Goal: Task Accomplishment & Management: Manage account settings

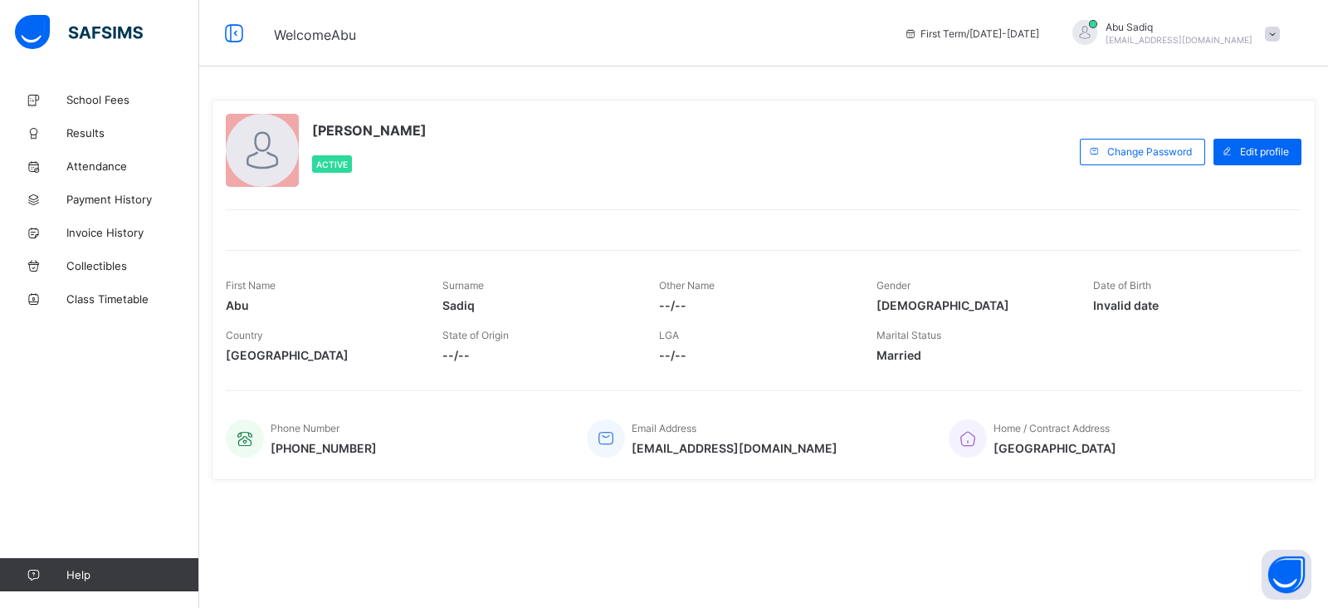
click at [345, 231] on div "Abu Sadiq Active Change email Change Password Edit profile First Name Abu Surna…" at bounding box center [764, 290] width 1104 height 380
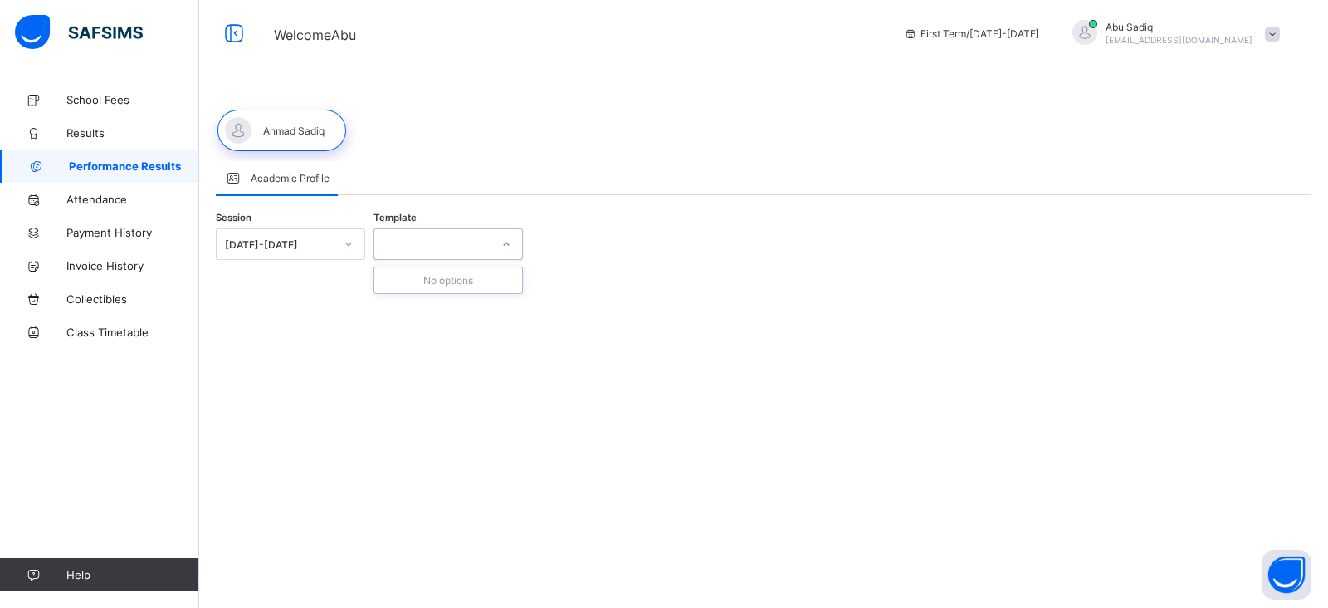
click at [415, 237] on div at bounding box center [432, 243] width 116 height 23
click at [289, 133] on div at bounding box center [281, 131] width 129 height 42
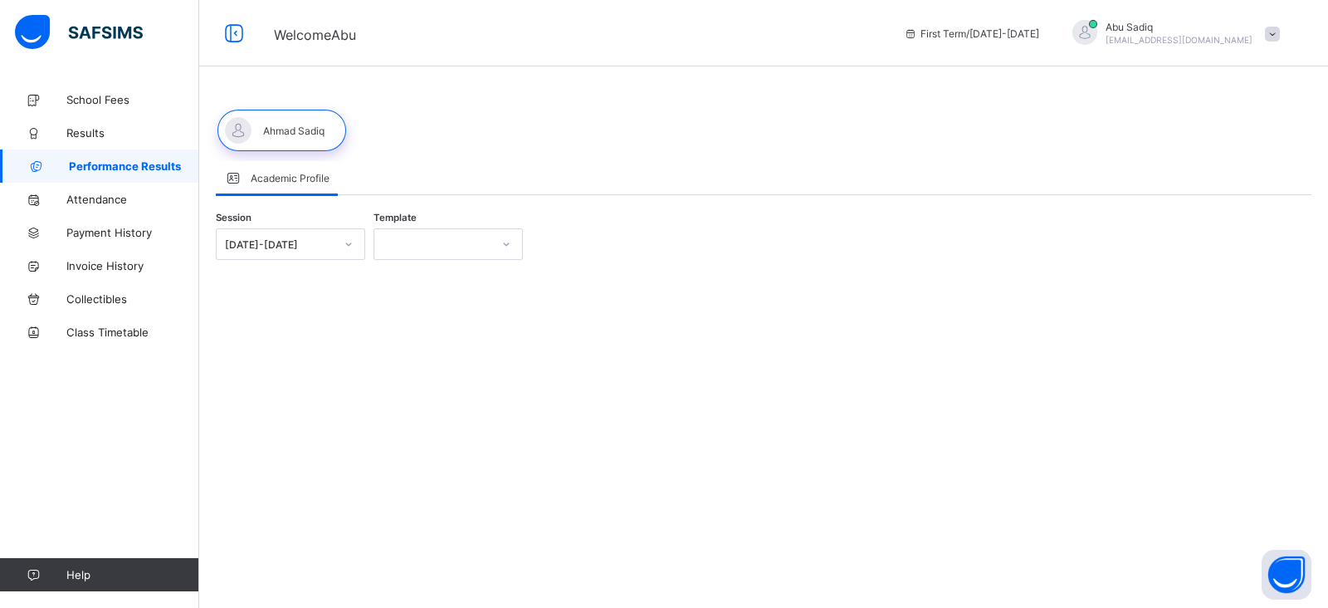
click at [408, 242] on div at bounding box center [432, 243] width 116 height 23
click at [340, 244] on div at bounding box center [349, 244] width 28 height 27
click at [303, 298] on div "2024-2025" at bounding box center [291, 306] width 148 height 26
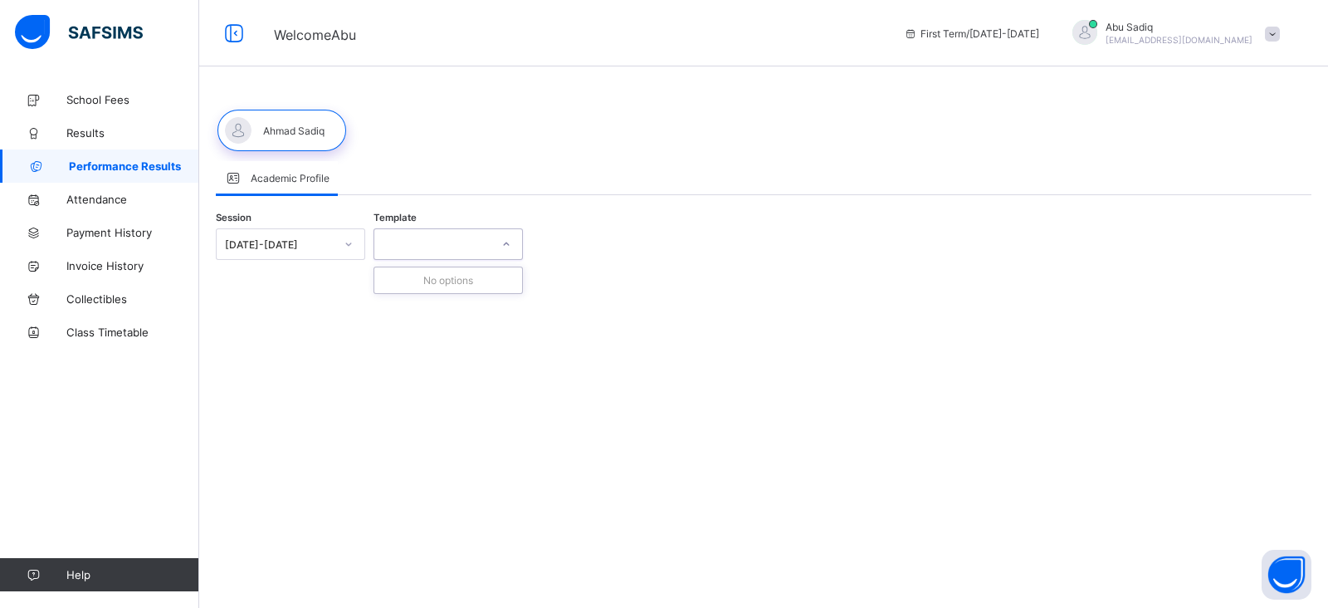
click at [437, 249] on div at bounding box center [432, 243] width 116 height 23
drag, startPoint x: 437, startPoint y: 249, endPoint x: 302, endPoint y: 261, distance: 135.9
click at [302, 261] on div "Session 2024-2025 Template 0 results available. Select is focused ,type to refi…" at bounding box center [764, 244] width 1096 height 65
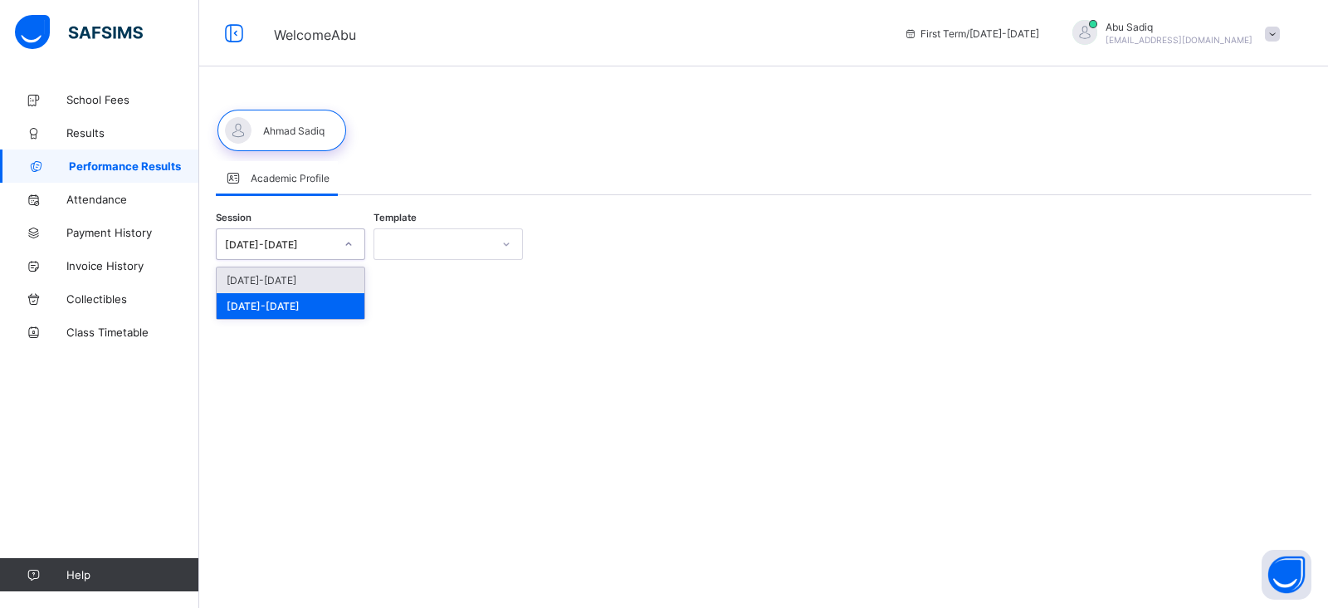
click at [306, 255] on div "2024-2025" at bounding box center [290, 244] width 149 height 32
click at [298, 276] on div "[DATE]-[DATE]" at bounding box center [291, 280] width 148 height 26
click at [448, 241] on div at bounding box center [432, 243] width 116 height 23
click at [1278, 33] on span at bounding box center [1272, 34] width 15 height 15
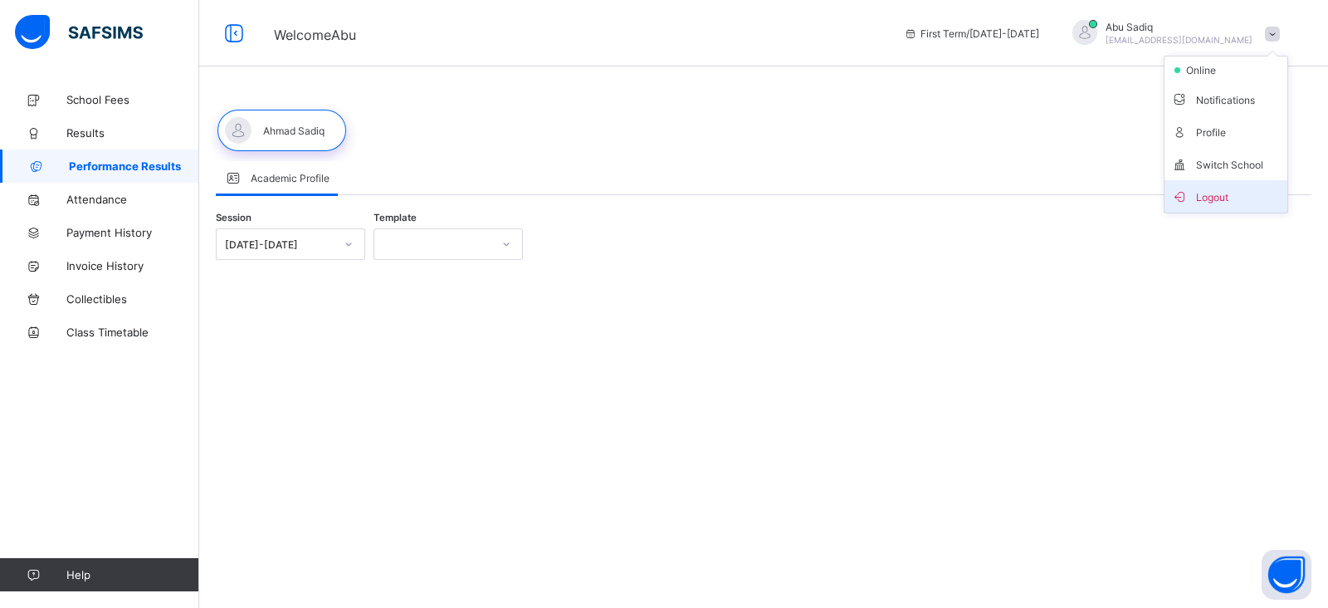
click at [1215, 188] on span "Logout" at bounding box center [1226, 196] width 110 height 19
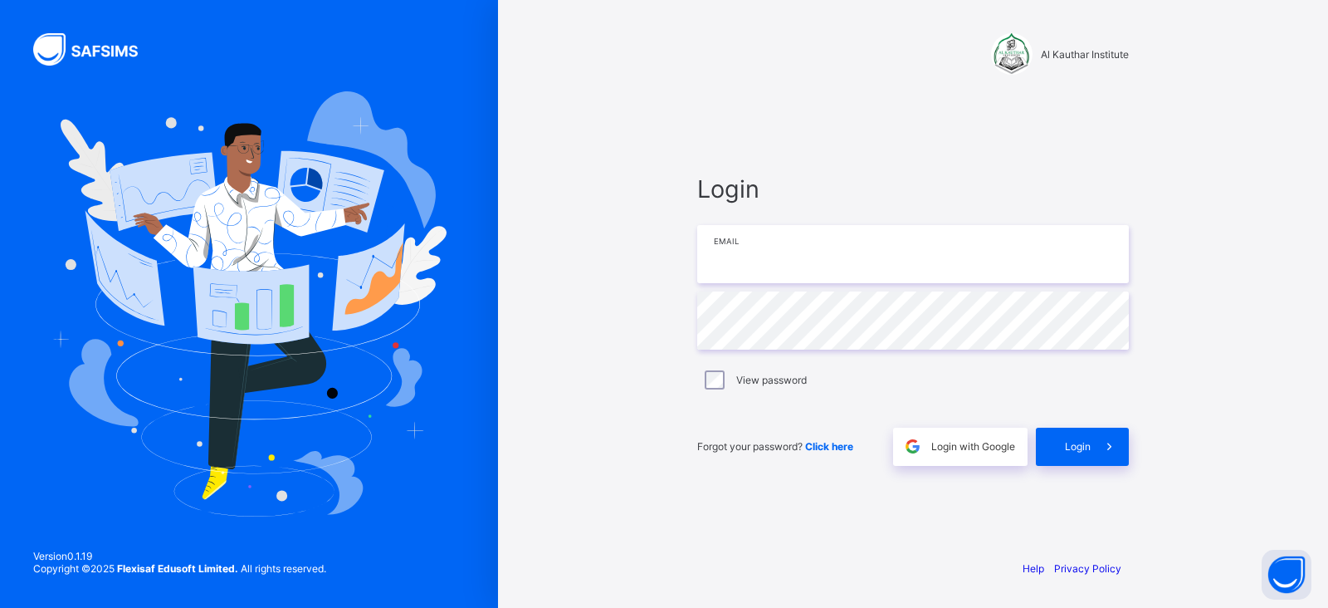
type input "**********"
click at [1071, 457] on div "Login" at bounding box center [1082, 446] width 93 height 38
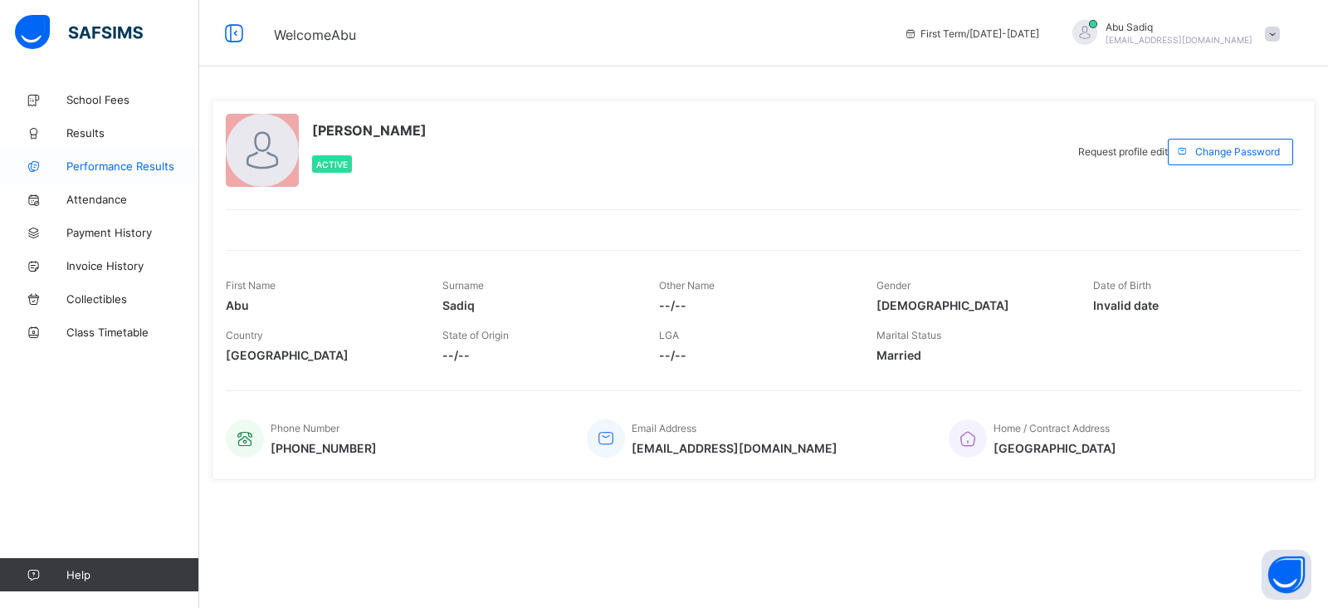
click at [109, 166] on span "Performance Results" at bounding box center [132, 165] width 133 height 13
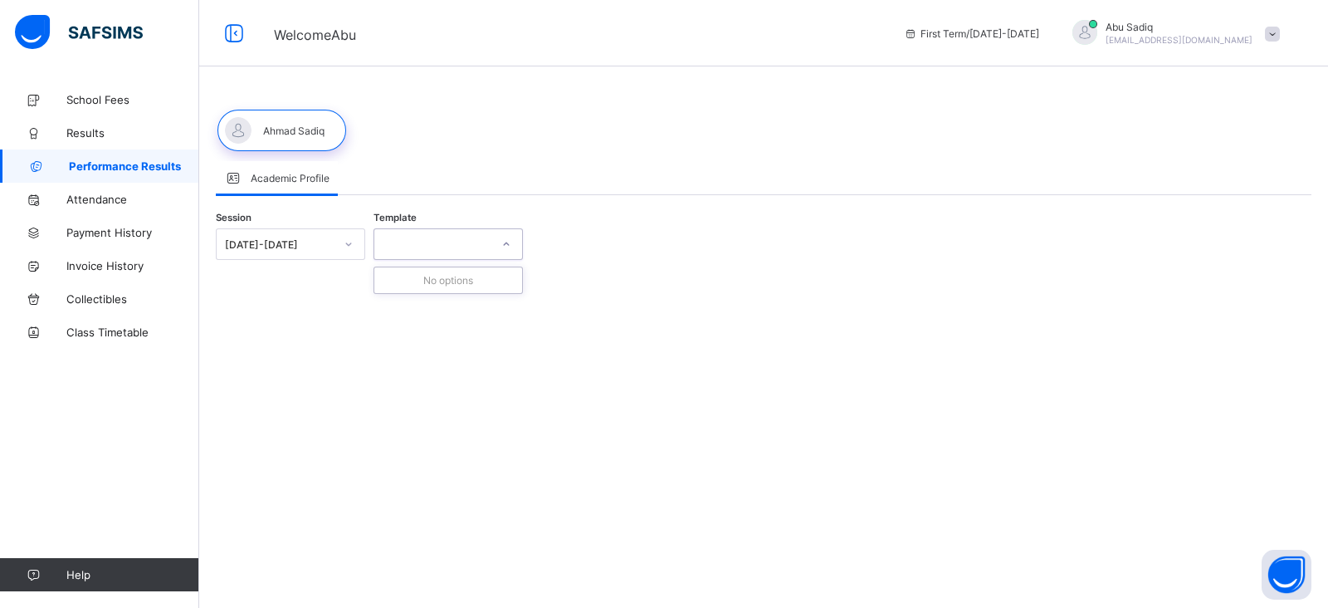
click at [427, 242] on div at bounding box center [432, 243] width 116 height 23
click at [1270, 38] on span at bounding box center [1272, 34] width 15 height 15
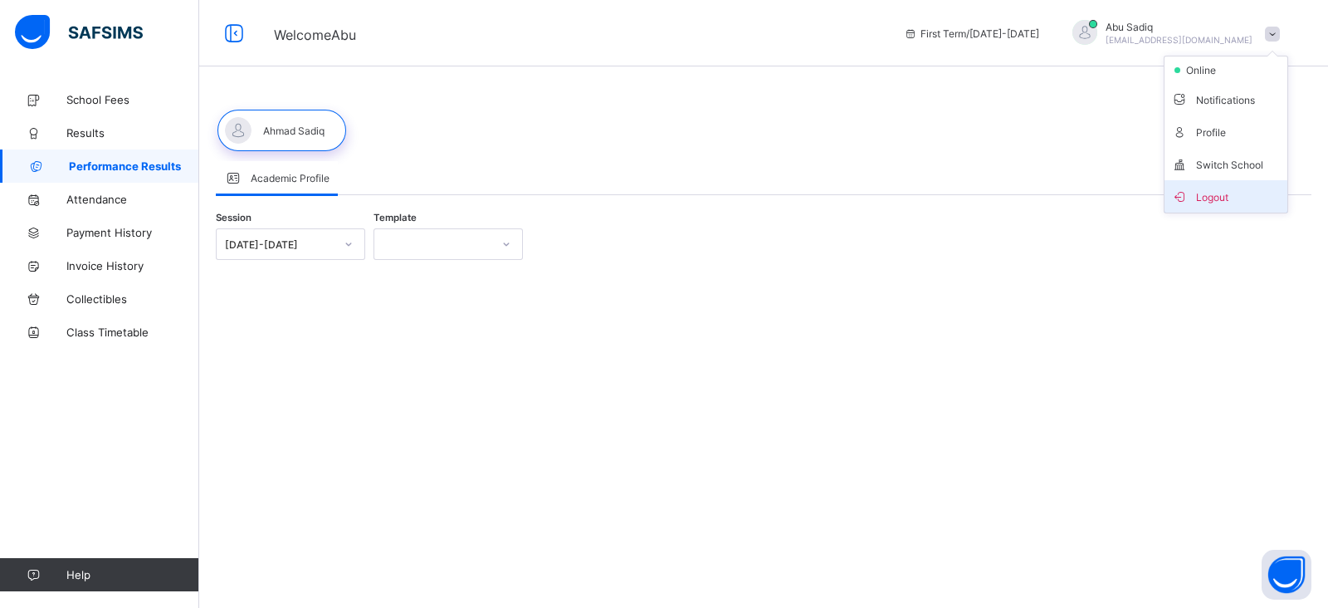
click at [1208, 198] on span "Logout" at bounding box center [1226, 196] width 110 height 19
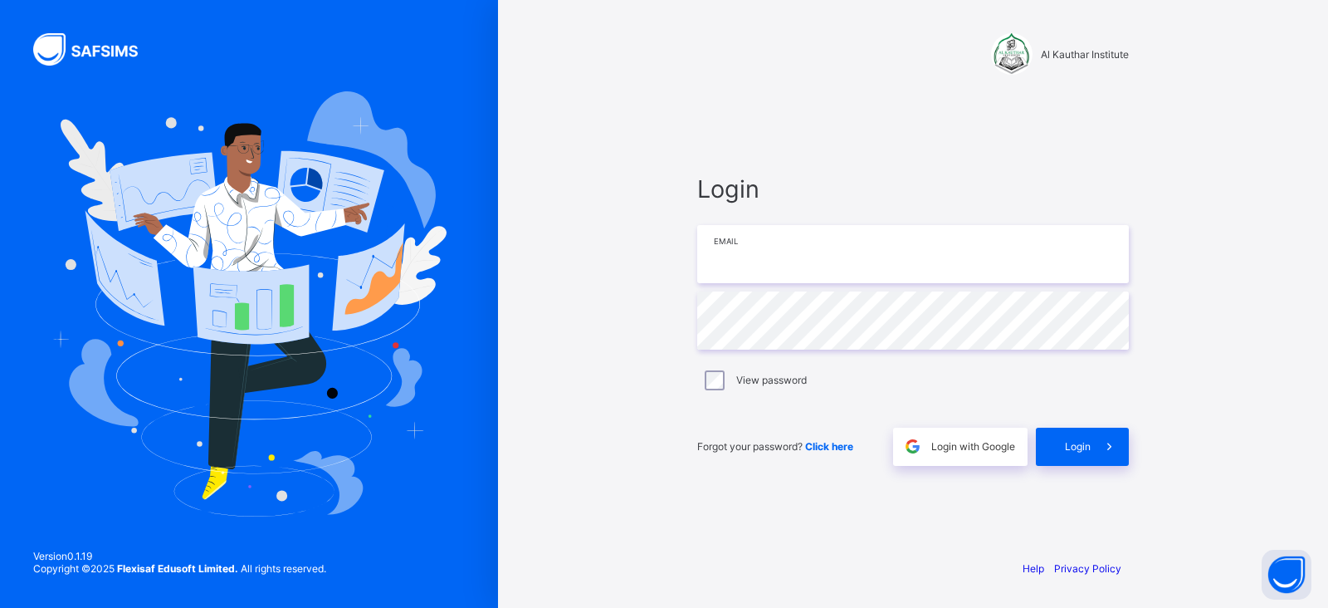
type input "**********"
click at [1081, 448] on span "Login" at bounding box center [1078, 446] width 26 height 12
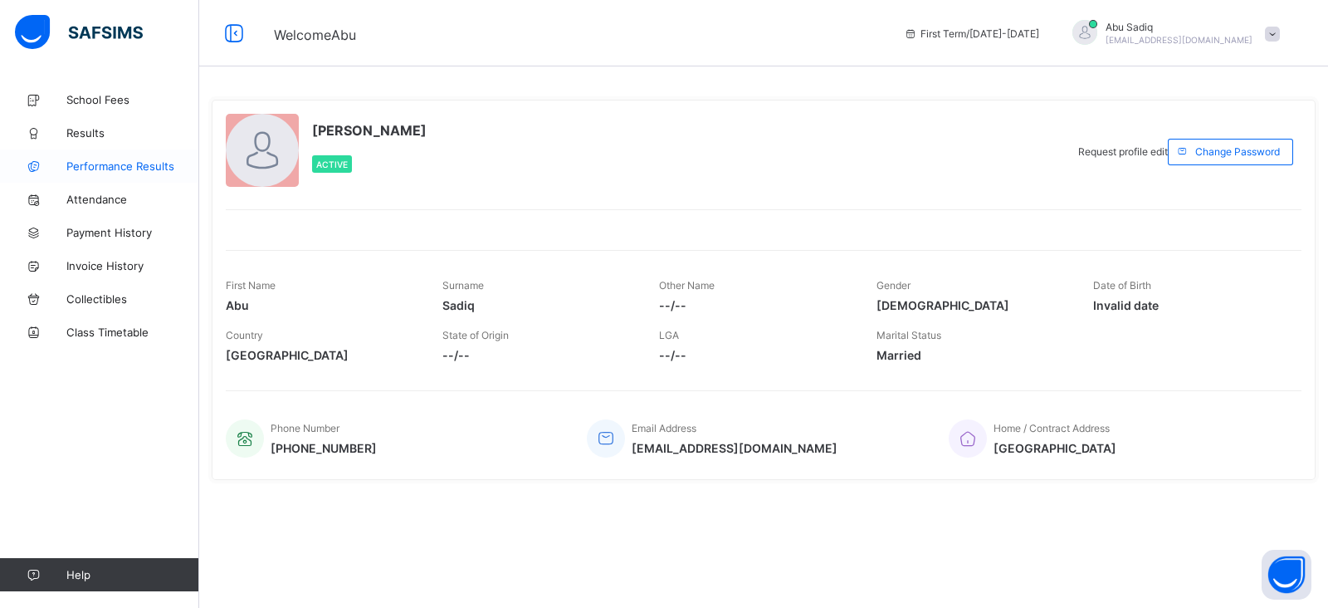
click at [128, 163] on span "Performance Results" at bounding box center [132, 165] width 133 height 13
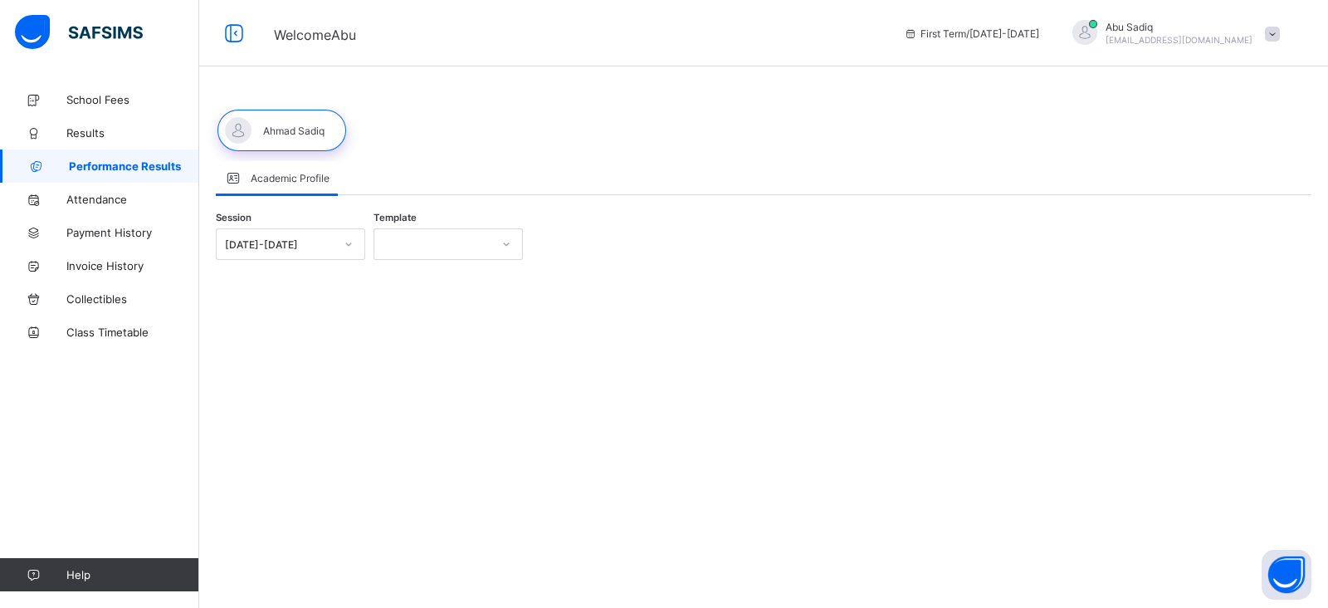
click at [266, 128] on div at bounding box center [281, 131] width 129 height 42
click at [443, 238] on div at bounding box center [432, 243] width 116 height 23
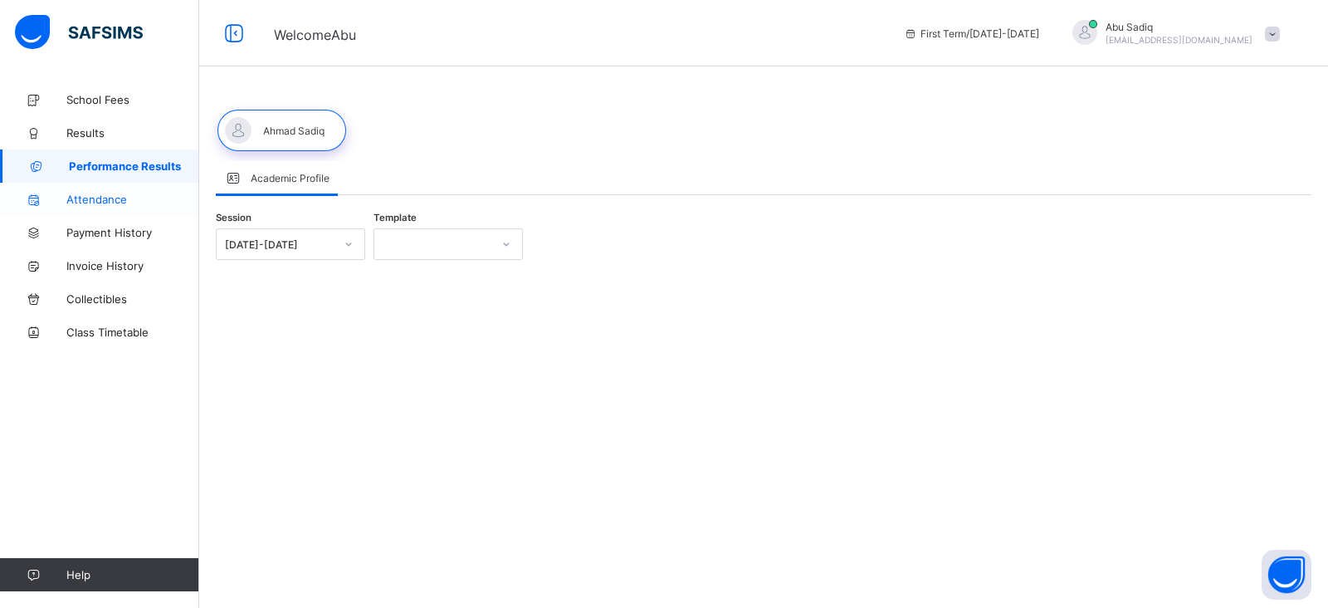
click at [114, 201] on span "Attendance" at bounding box center [132, 199] width 133 height 13
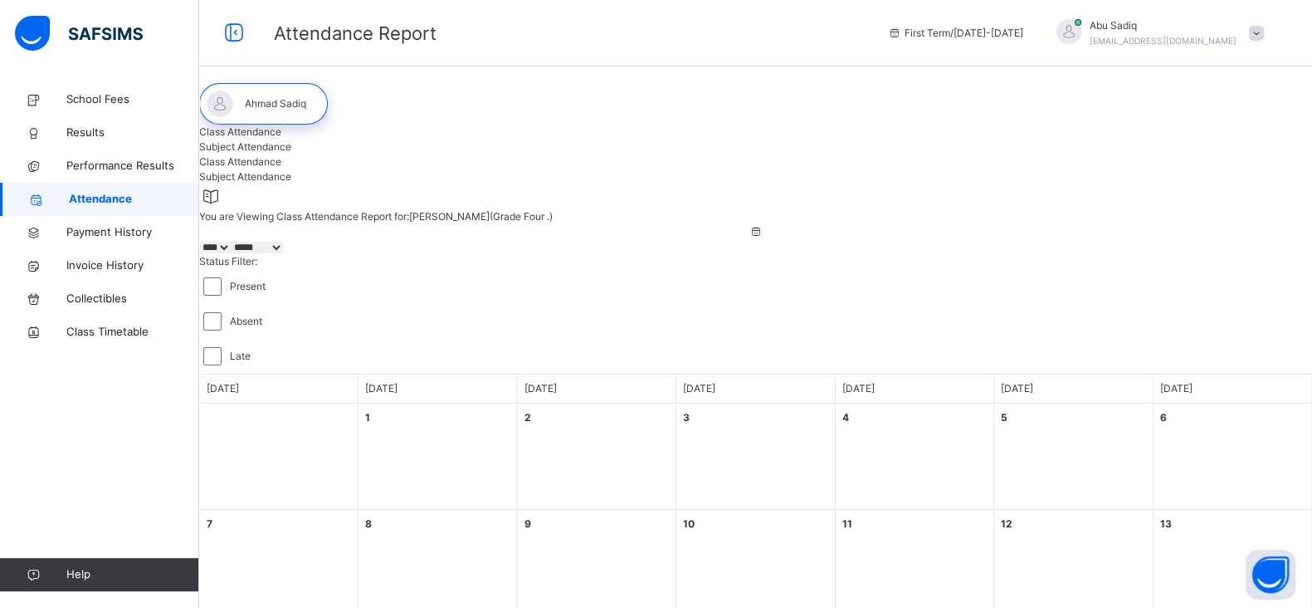
click at [374, 154] on div "Subject Attendance" at bounding box center [755, 146] width 1113 height 15
click at [287, 139] on div "Class Attendance" at bounding box center [763, 132] width 1129 height 15
click at [135, 165] on span "Performance Results" at bounding box center [132, 166] width 133 height 17
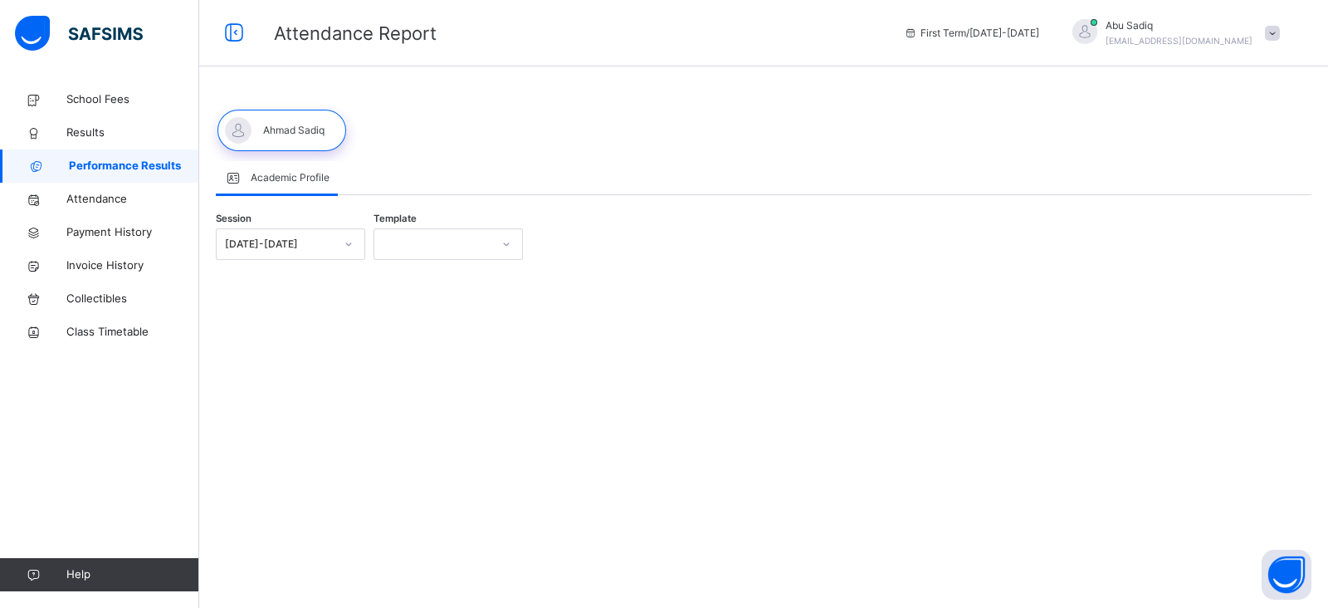
click at [297, 125] on div at bounding box center [281, 131] width 129 height 42
click at [406, 241] on div at bounding box center [432, 245] width 116 height 26
click at [291, 237] on div "[DATE]-[DATE]" at bounding box center [280, 244] width 110 height 15
click at [130, 160] on span "Performance Results" at bounding box center [134, 166] width 130 height 17
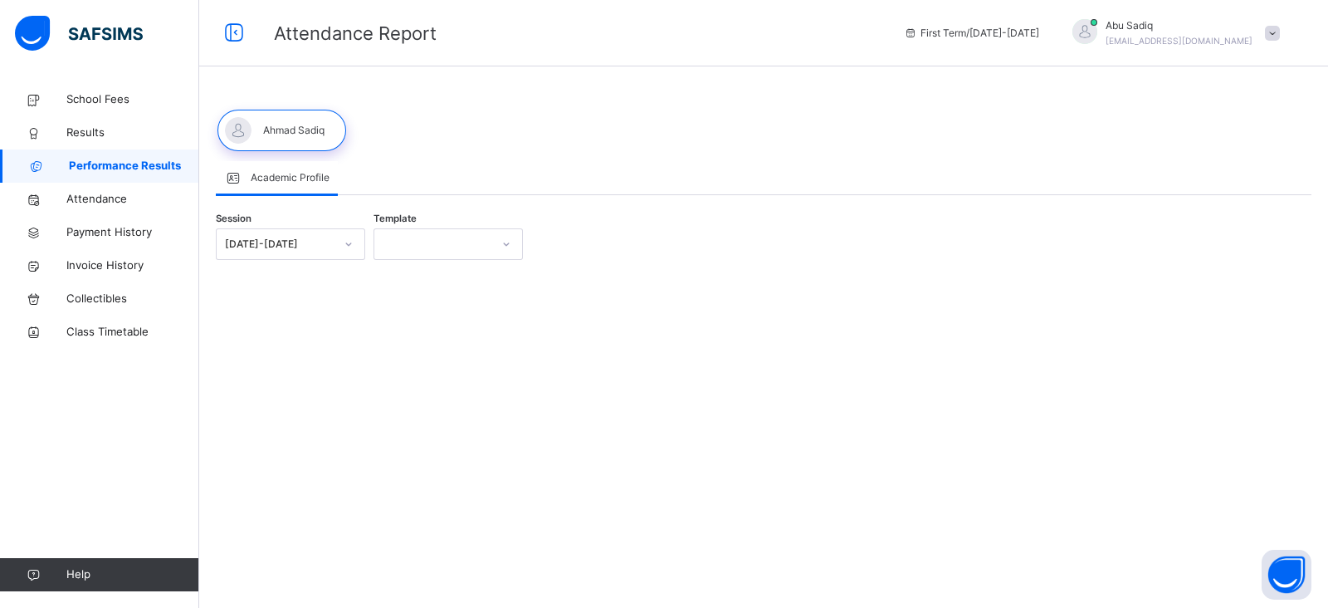
click at [89, 458] on div "School Fees Results Performance Results Attendance Payment History Invoice Hist…" at bounding box center [99, 336] width 199 height 541
click at [134, 164] on span "Performance Results" at bounding box center [134, 166] width 130 height 17
drag, startPoint x: 0, startPoint y: 0, endPoint x: 1273, endPoint y: 27, distance: 1273.6
click at [1273, 27] on span at bounding box center [1272, 34] width 15 height 15
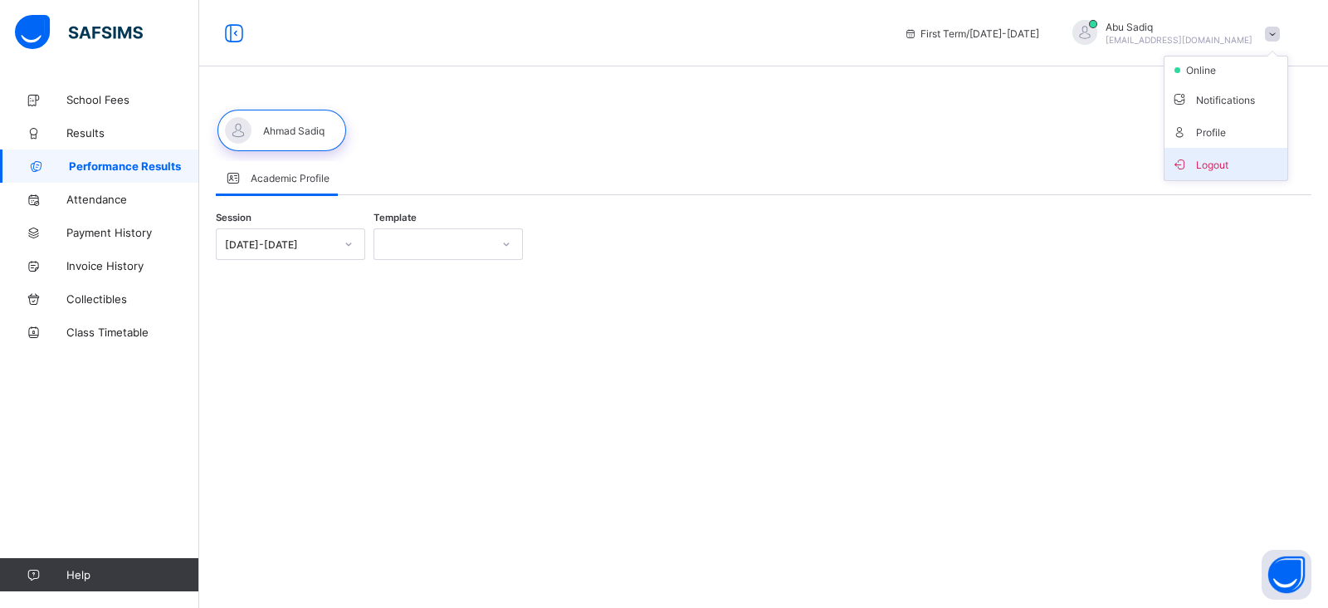
click at [1187, 168] on icon at bounding box center [1179, 164] width 17 height 14
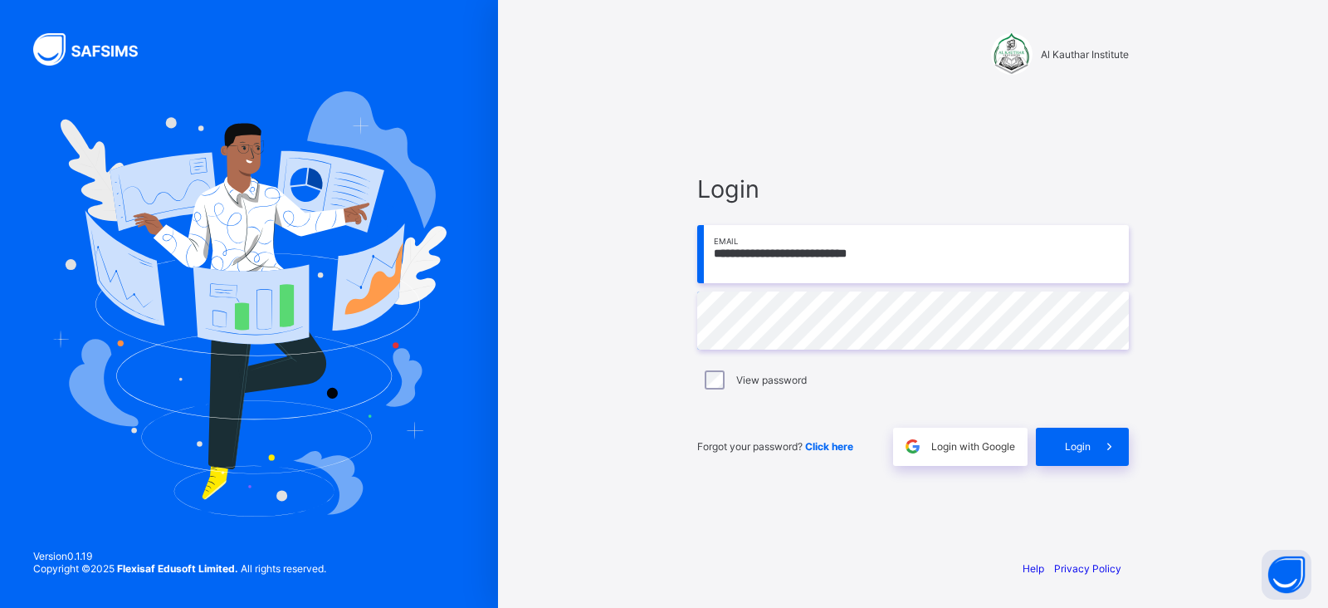
click at [557, 403] on div "**********" at bounding box center [913, 304] width 830 height 608
click at [915, 259] on input "**********" at bounding box center [913, 254] width 432 height 58
type input "**********"
click at [1066, 442] on span "Login" at bounding box center [1078, 446] width 26 height 12
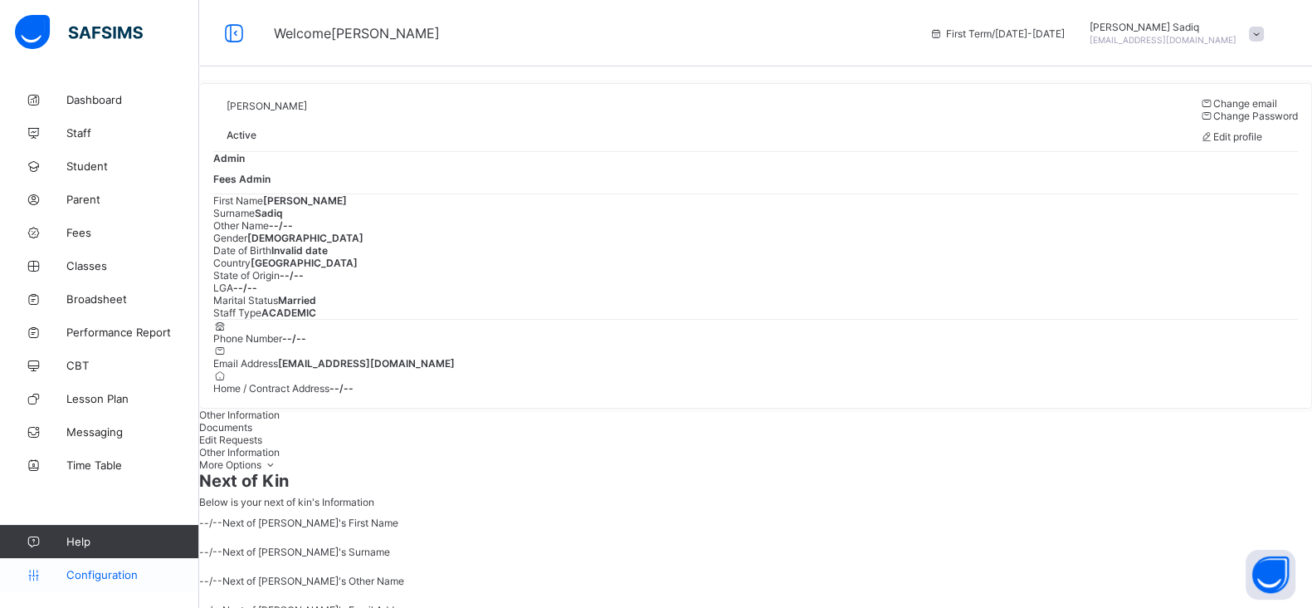
click at [112, 570] on span "Configuration" at bounding box center [132, 574] width 132 height 13
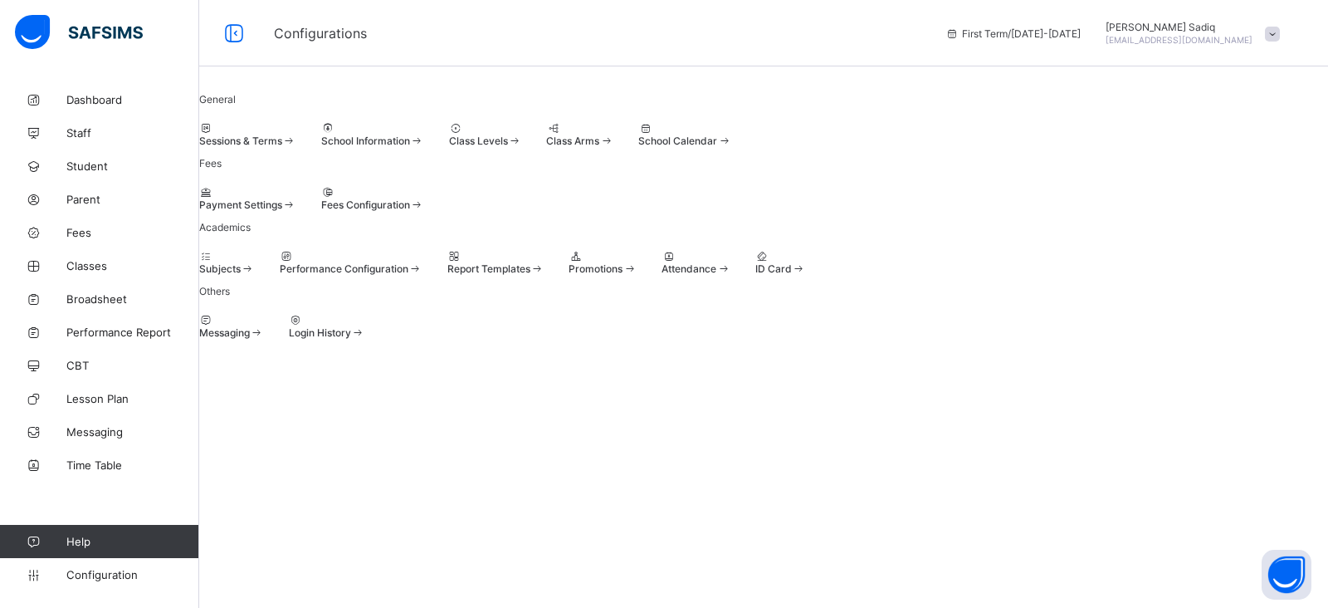
click at [408, 275] on span "Performance Configuration" at bounding box center [344, 268] width 129 height 12
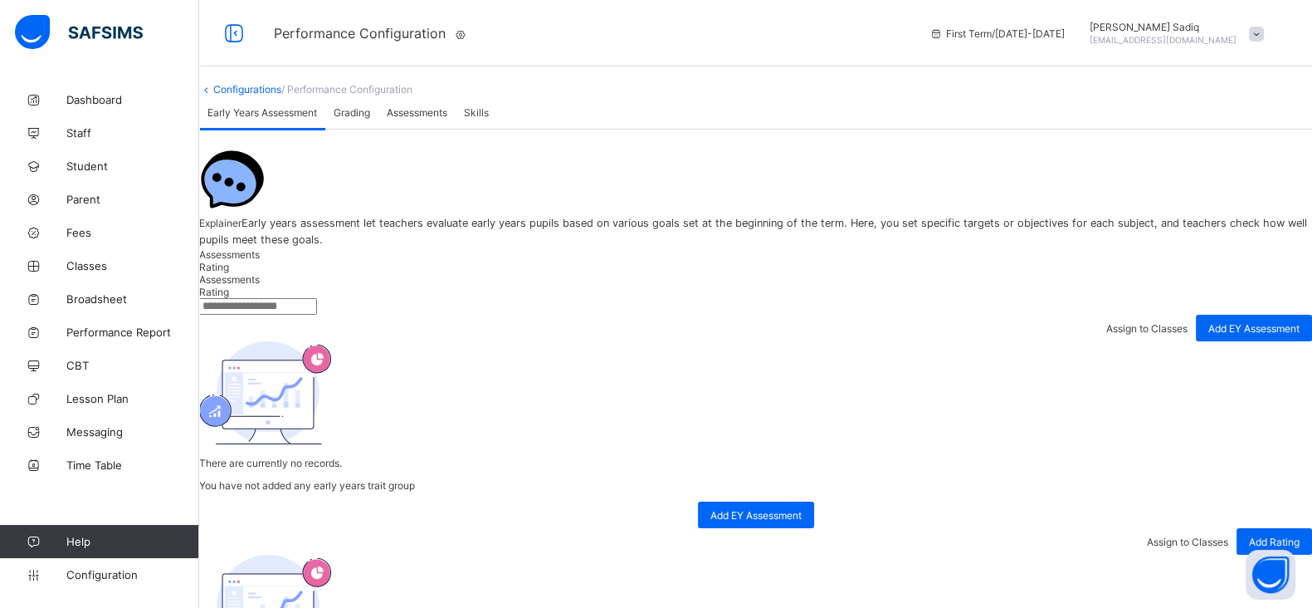
click at [260, 261] on span "Assessments" at bounding box center [229, 254] width 61 height 12
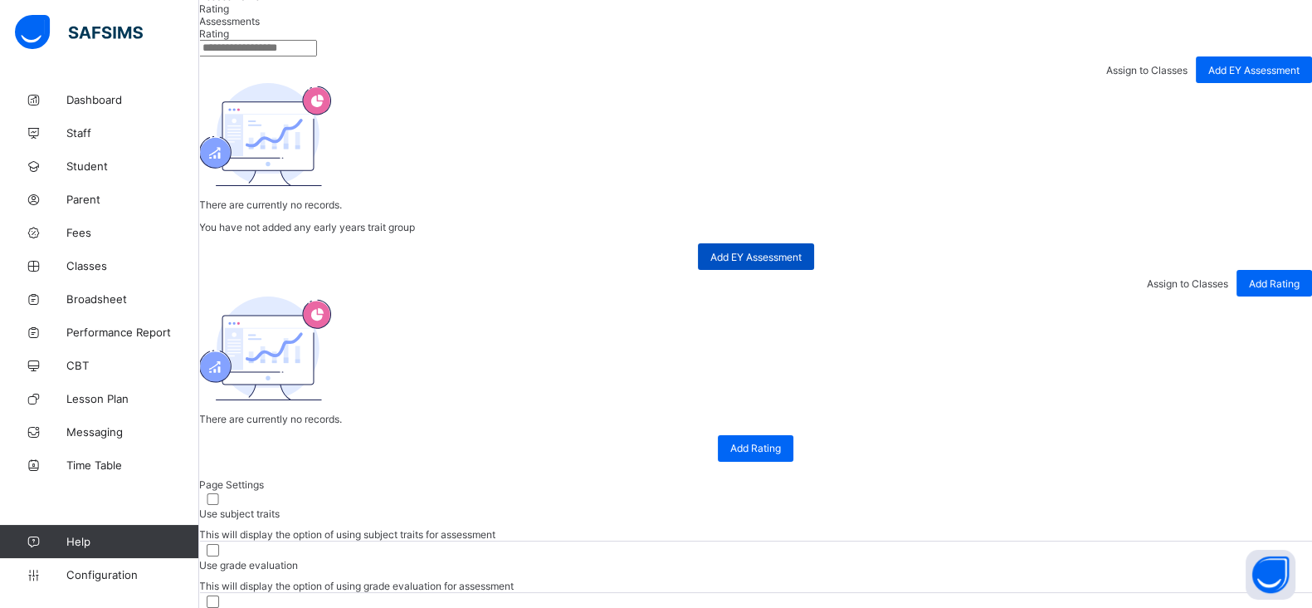
click at [779, 263] on span "Add EY Assessment" at bounding box center [756, 257] width 91 height 12
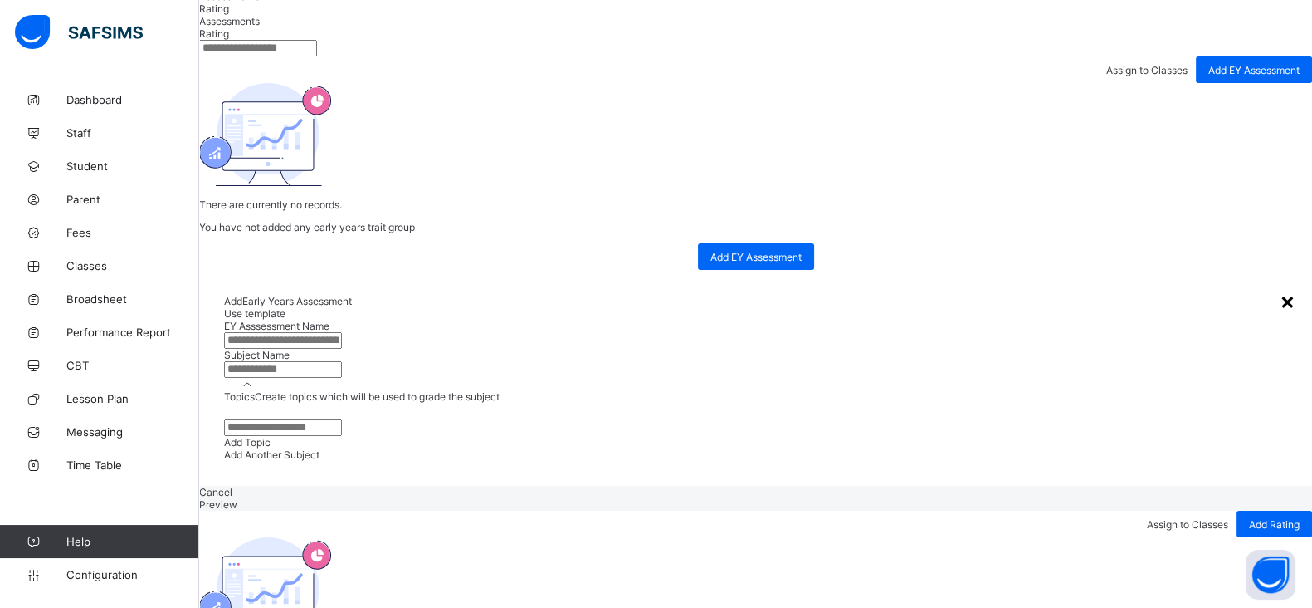
click at [1280, 286] on div "×" at bounding box center [1288, 300] width 16 height 28
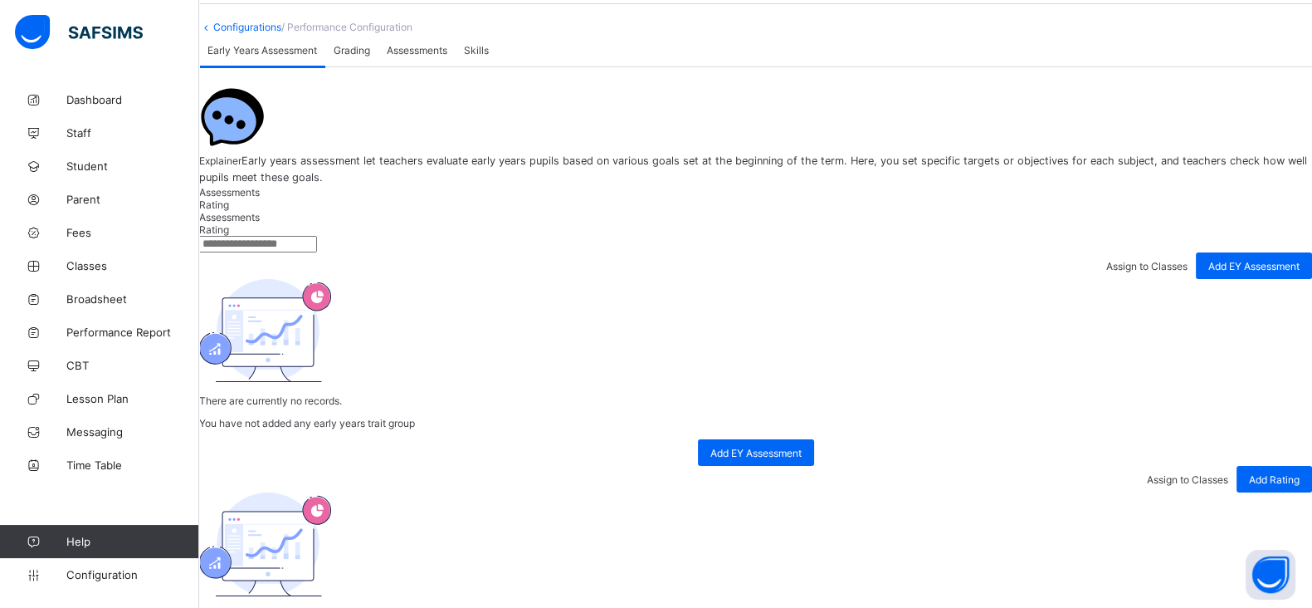
scroll to position [60, 0]
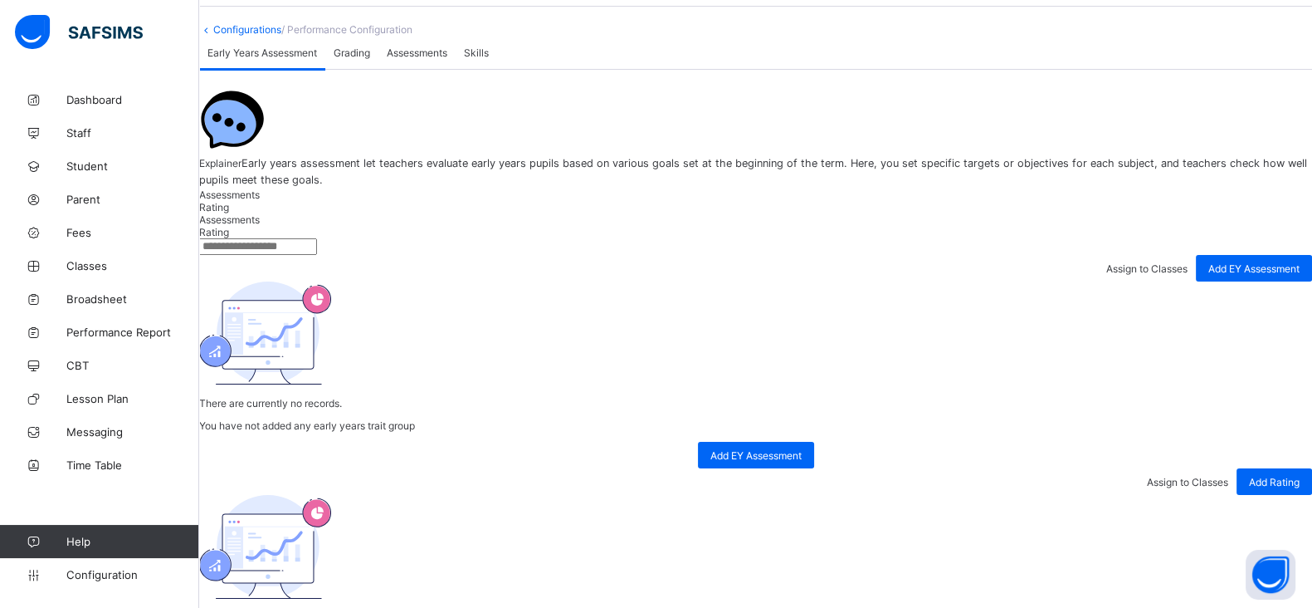
click at [370, 59] on span "Grading" at bounding box center [352, 52] width 37 height 12
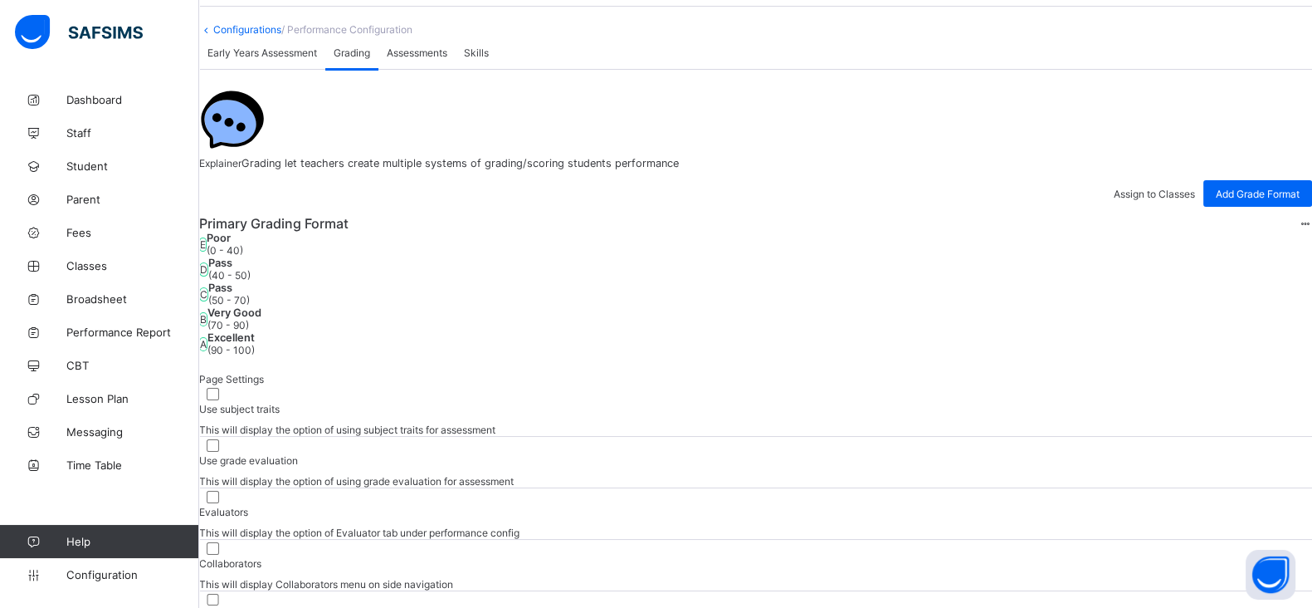
scroll to position [62, 0]
click at [1226, 198] on span "Add Grade Format" at bounding box center [1258, 191] width 84 height 12
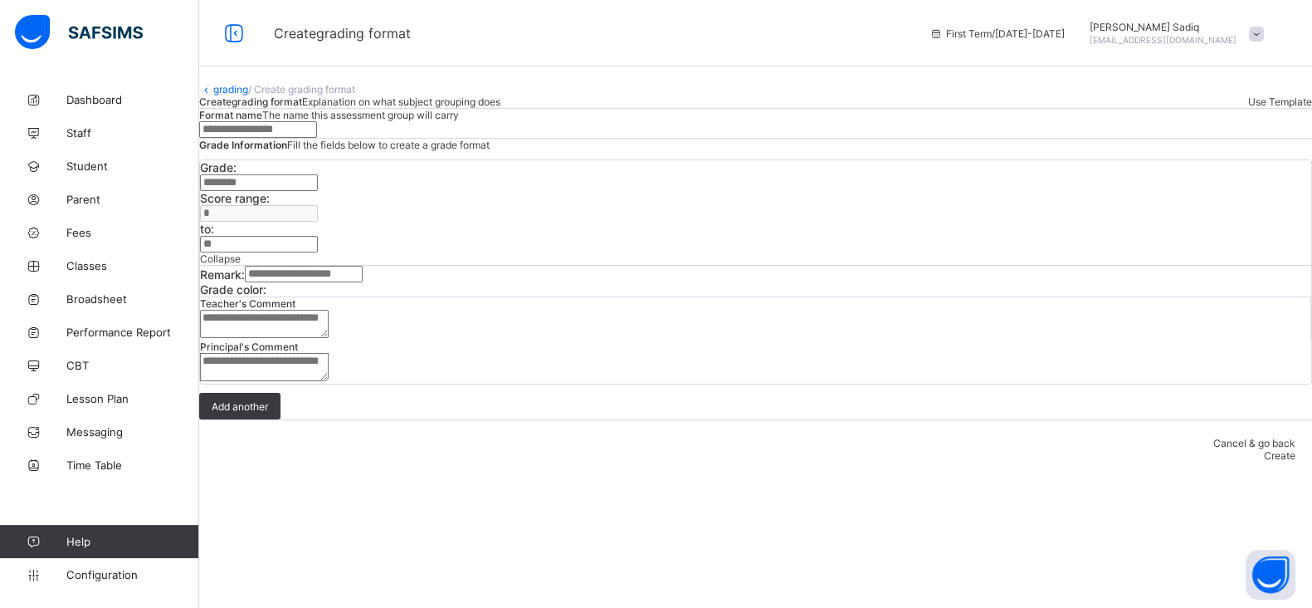
click at [317, 138] on input "text" at bounding box center [258, 129] width 118 height 17
click at [318, 191] on input "text" at bounding box center [259, 182] width 118 height 17
click at [318, 252] on input "*" at bounding box center [259, 244] width 118 height 17
click at [244, 95] on link "grading" at bounding box center [230, 89] width 35 height 12
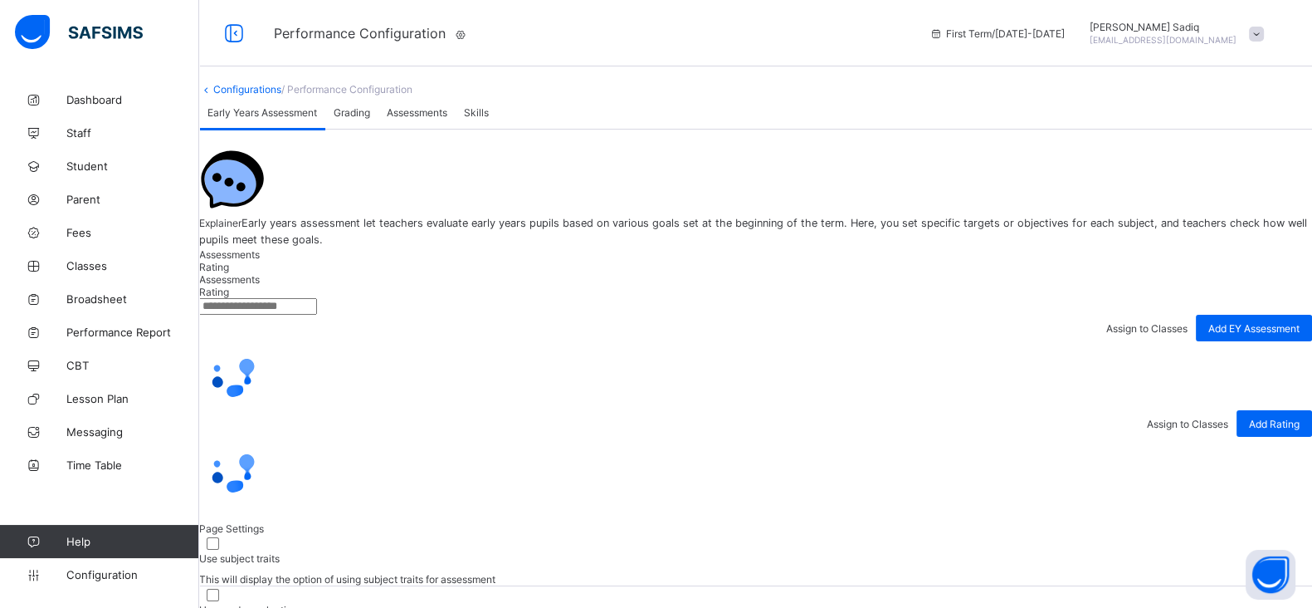
click at [370, 119] on span "Grading" at bounding box center [352, 112] width 37 height 12
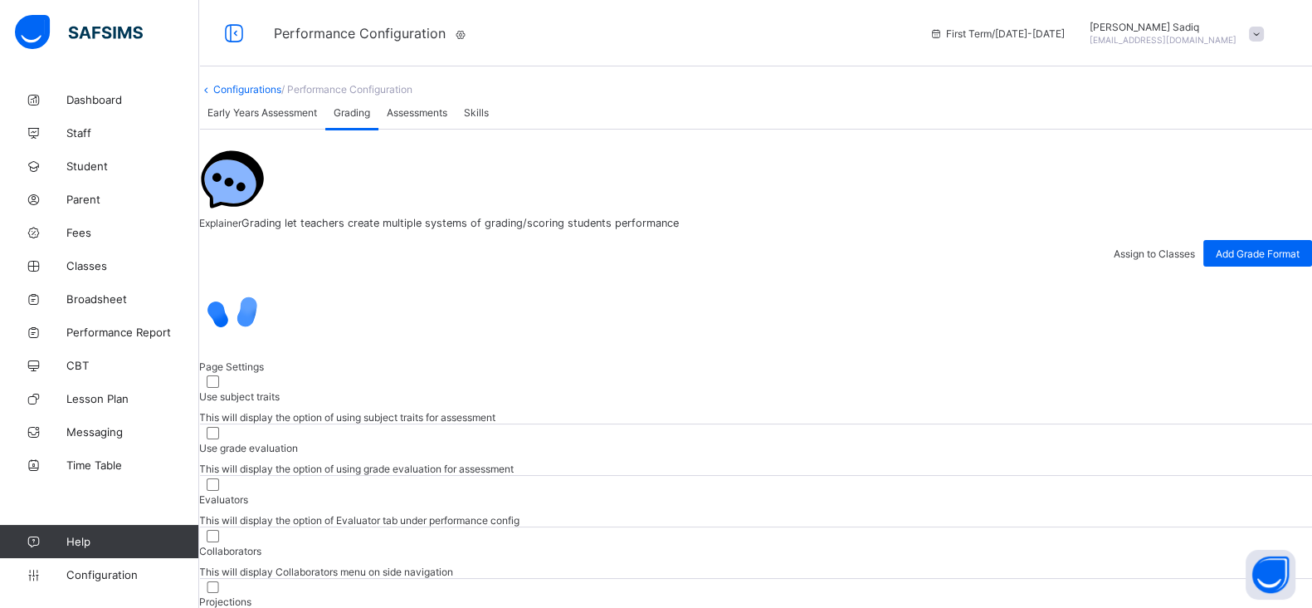
click at [436, 129] on div "Assessments" at bounding box center [417, 111] width 77 height 33
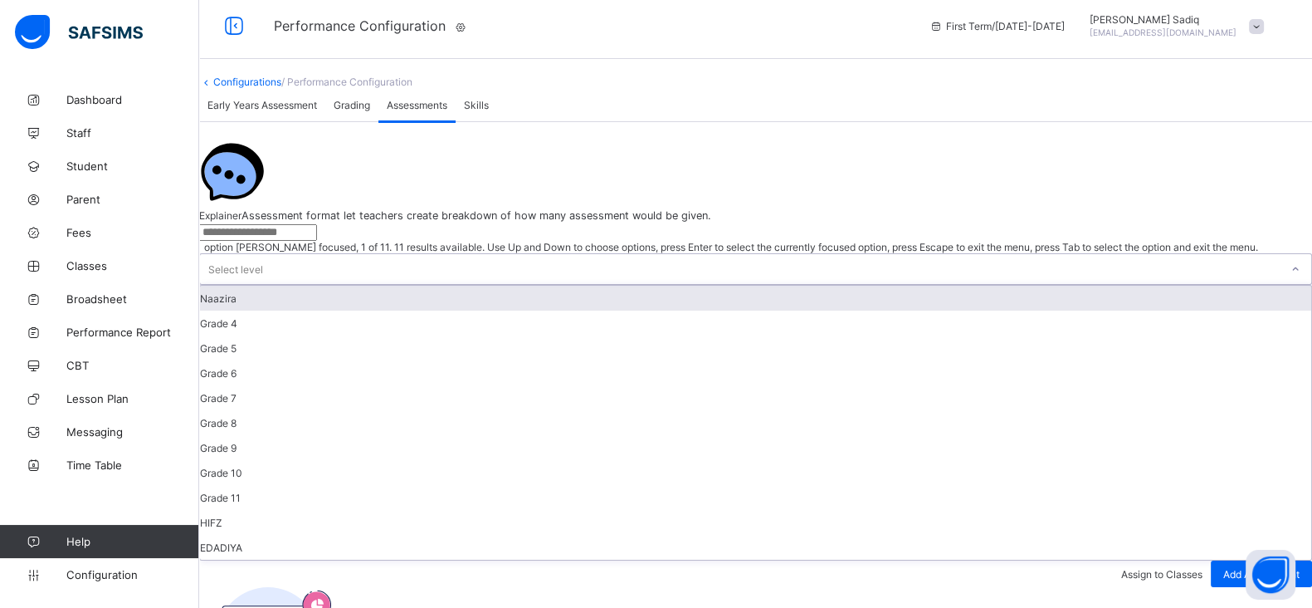
click at [263, 285] on div "Select level" at bounding box center [235, 269] width 55 height 32
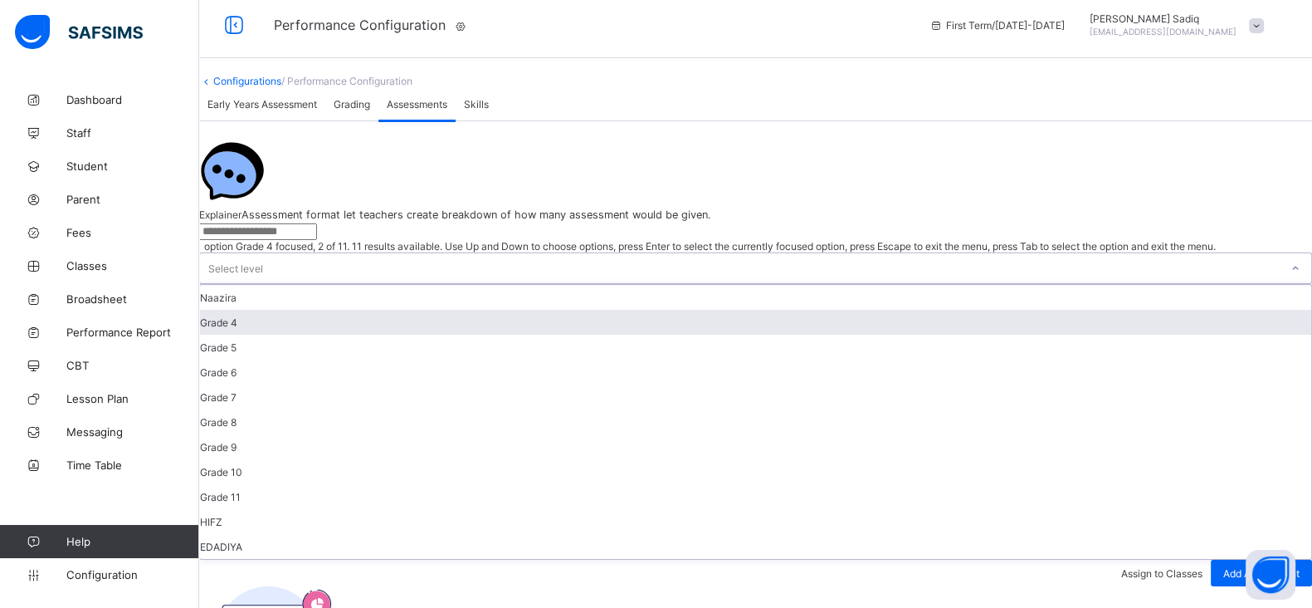
click at [531, 335] on div "Grade 4" at bounding box center [755, 322] width 1111 height 25
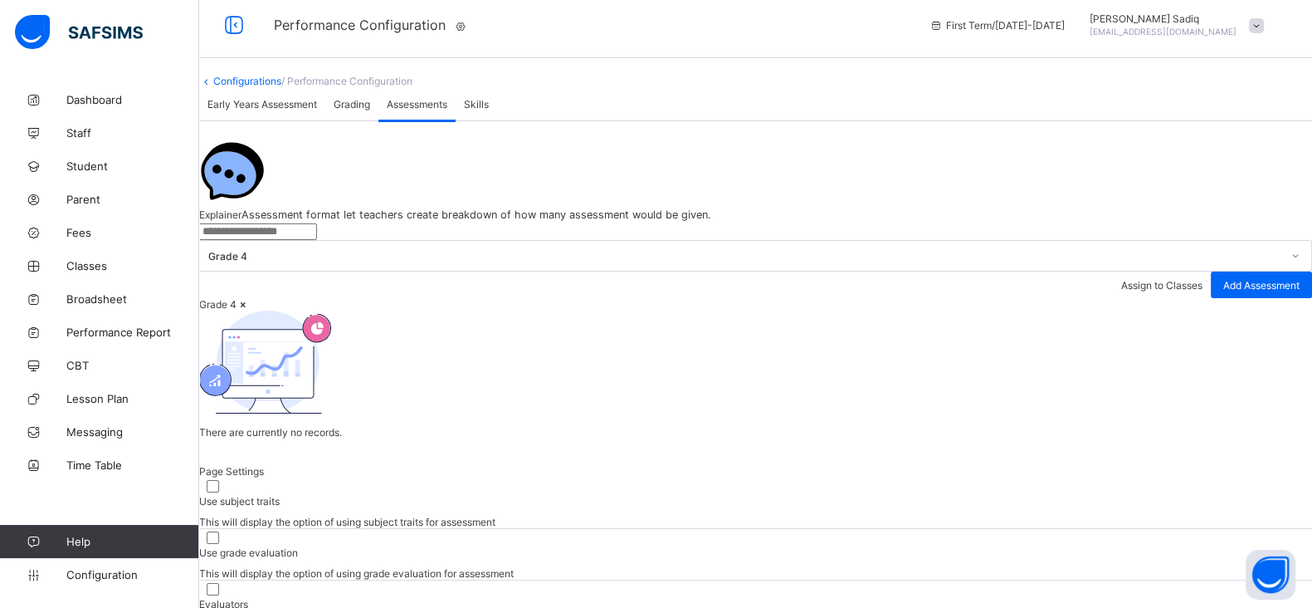
click at [317, 240] on input "text" at bounding box center [258, 231] width 118 height 17
click at [1217, 298] on div "Add Assessment" at bounding box center [1261, 284] width 101 height 27
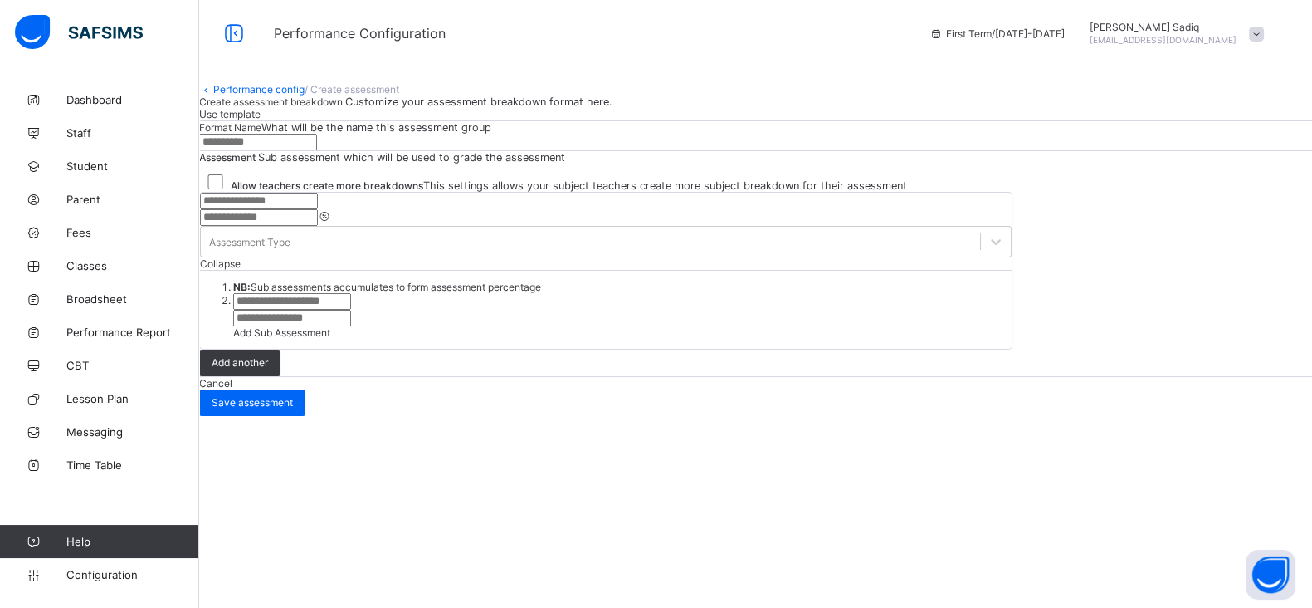
scroll to position [297, 0]
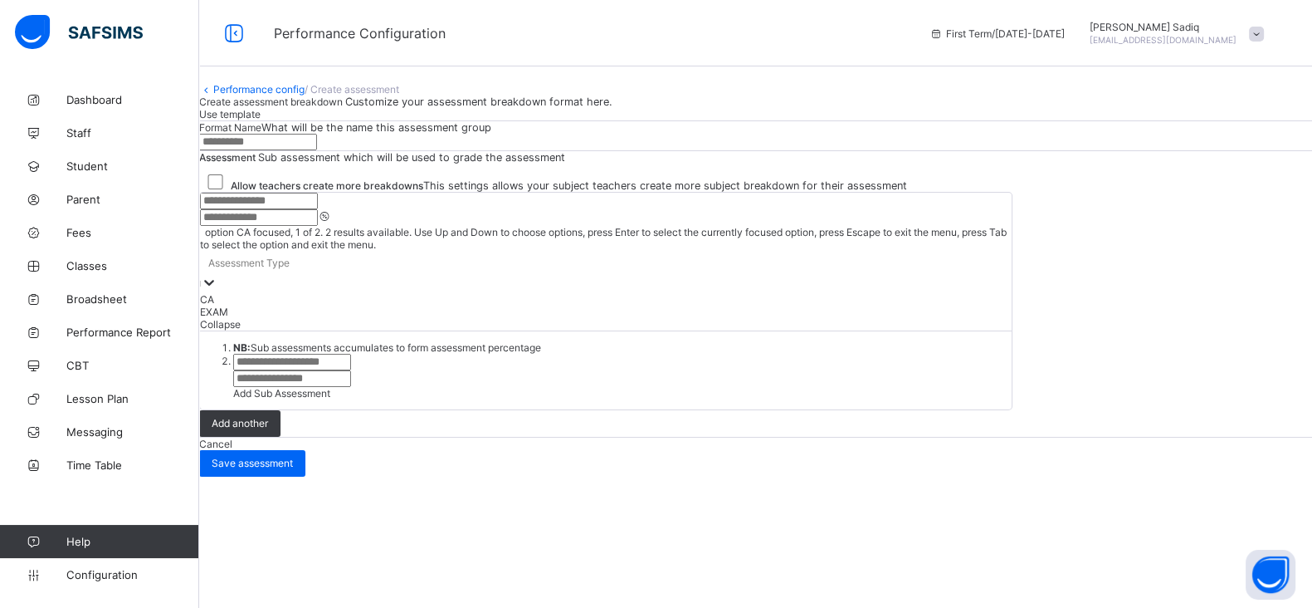
click at [290, 268] on div "Assessment Type" at bounding box center [248, 262] width 81 height 12
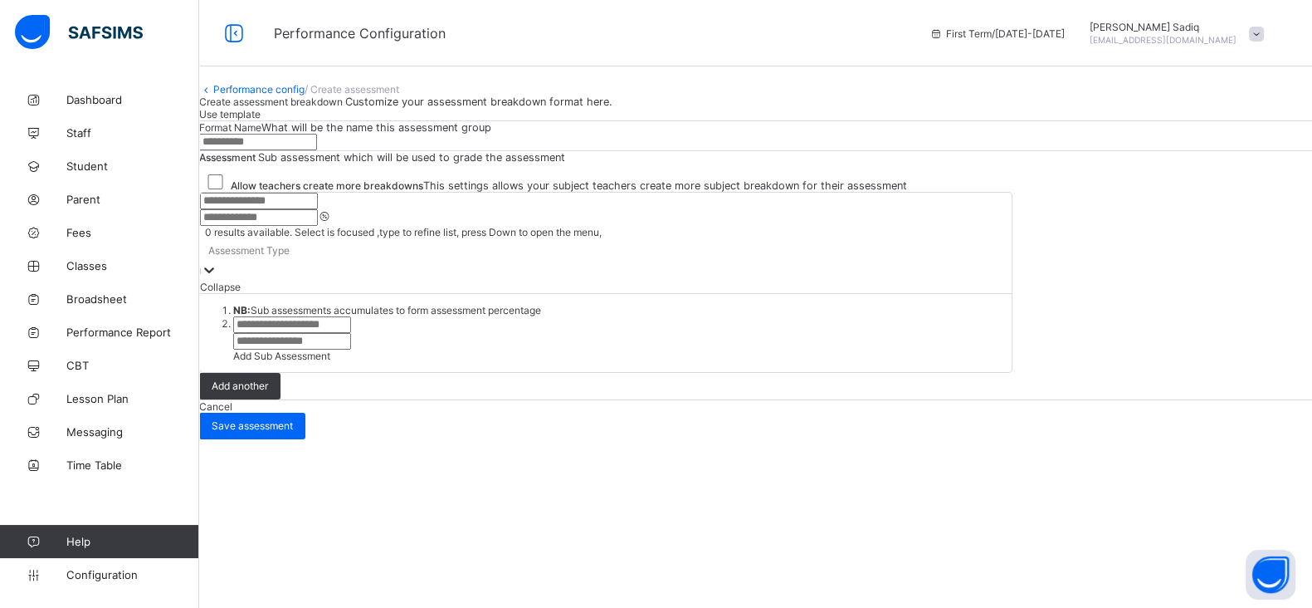
click at [290, 256] on div "Assessment Type" at bounding box center [248, 249] width 81 height 12
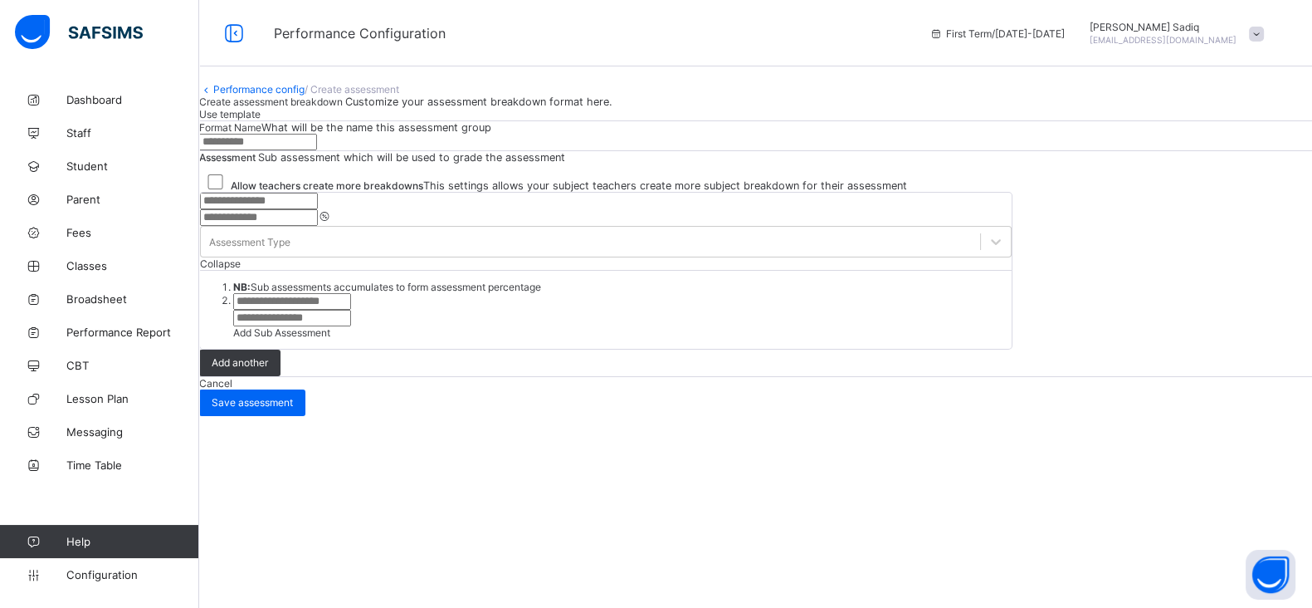
click at [318, 226] on input "number" at bounding box center [259, 217] width 118 height 17
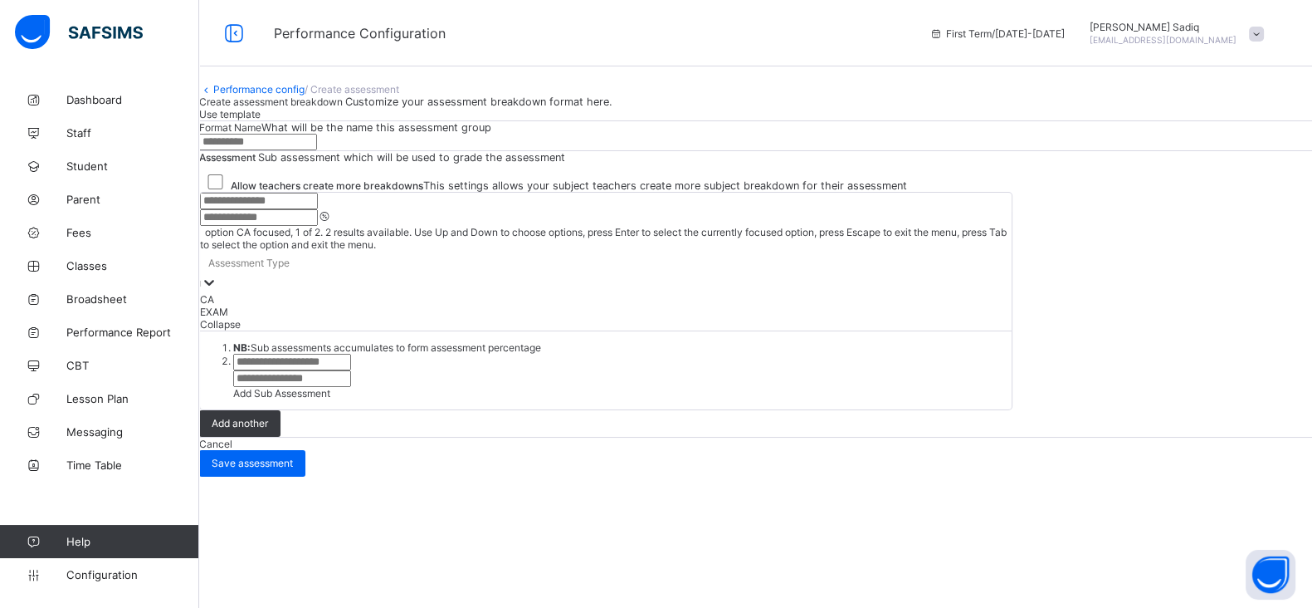
click at [217, 274] on div at bounding box center [209, 283] width 17 height 19
click at [774, 305] on div "CA" at bounding box center [606, 299] width 812 height 12
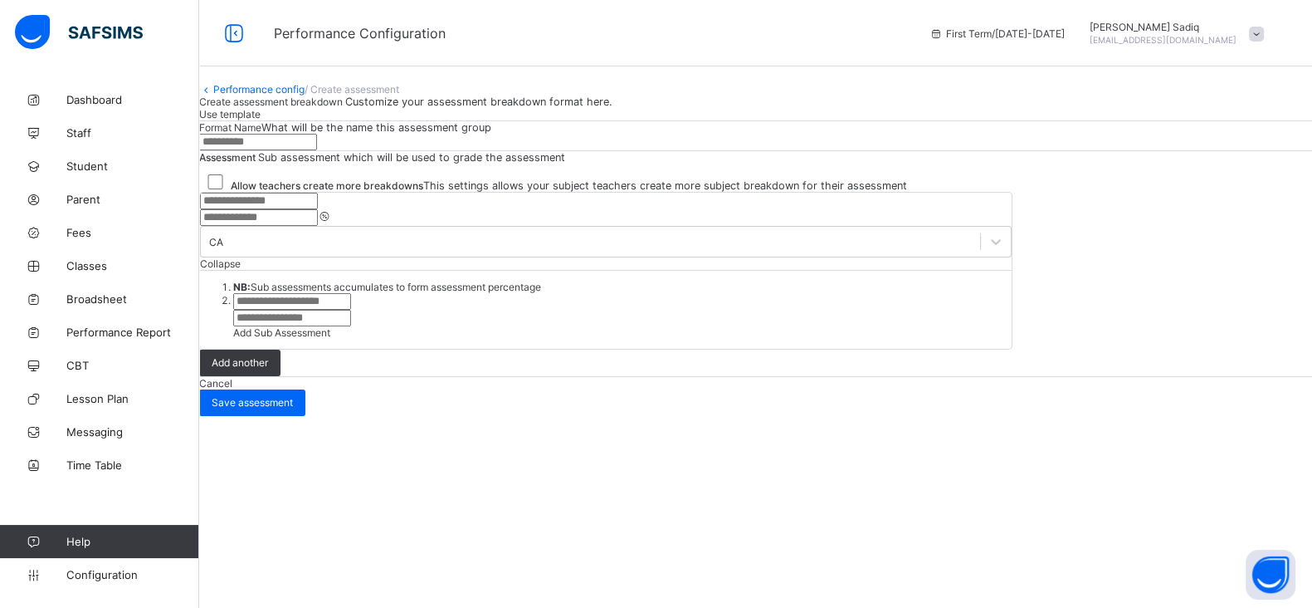
click at [318, 209] on input "text" at bounding box center [259, 201] width 118 height 17
click at [318, 226] on input "number" at bounding box center [259, 217] width 118 height 17
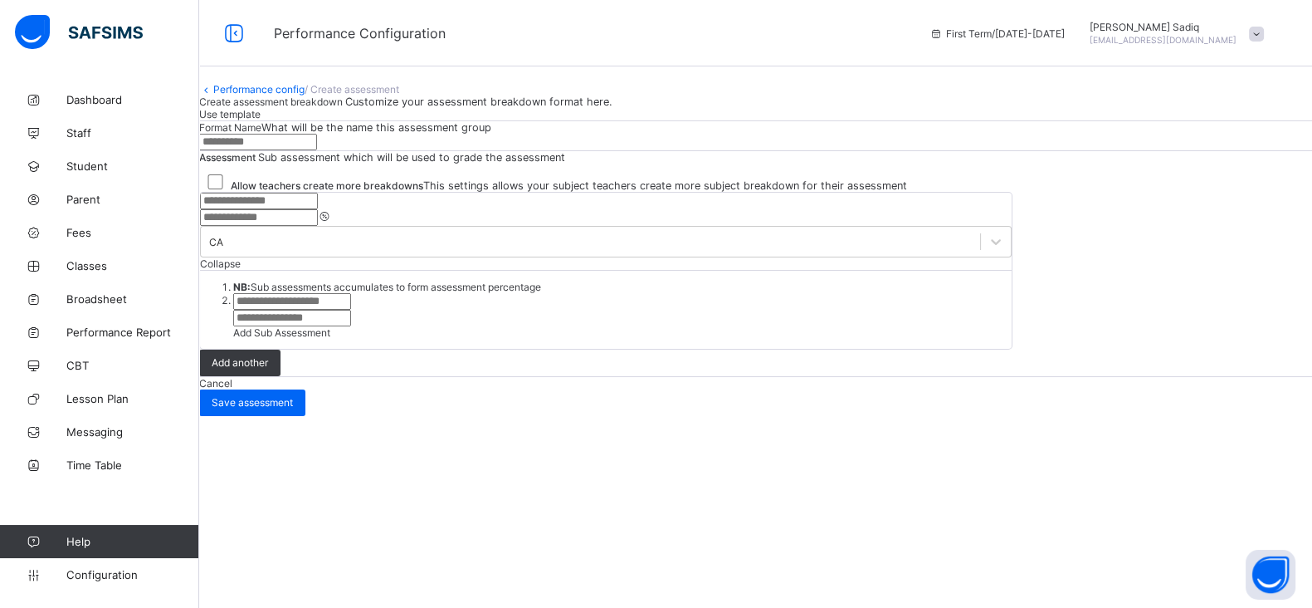
scroll to position [33, 0]
click at [261, 120] on span "Use template" at bounding box center [229, 114] width 61 height 12
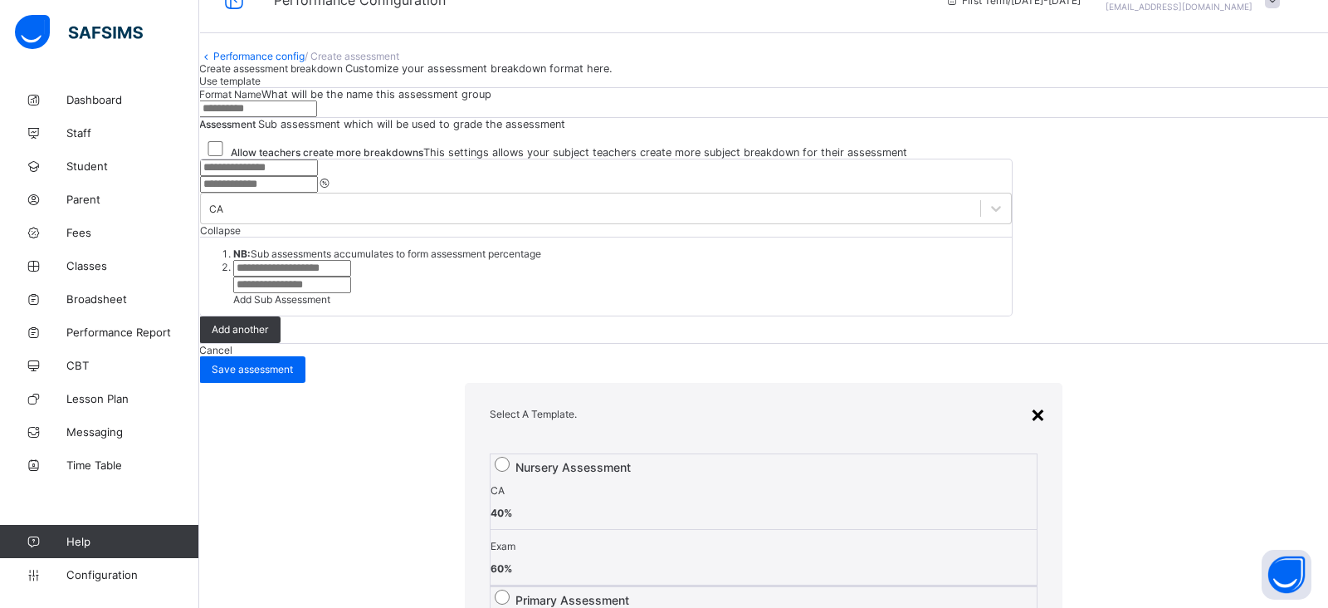
click at [1030, 399] on div "×" at bounding box center [1038, 413] width 16 height 28
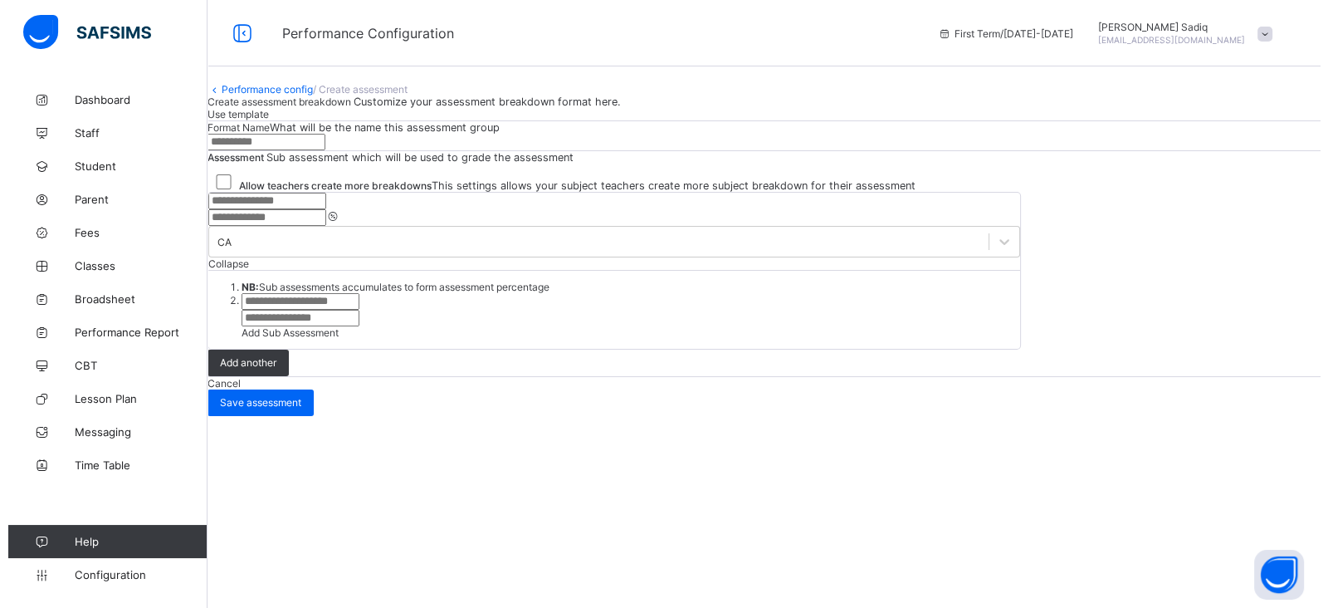
scroll to position [0, 0]
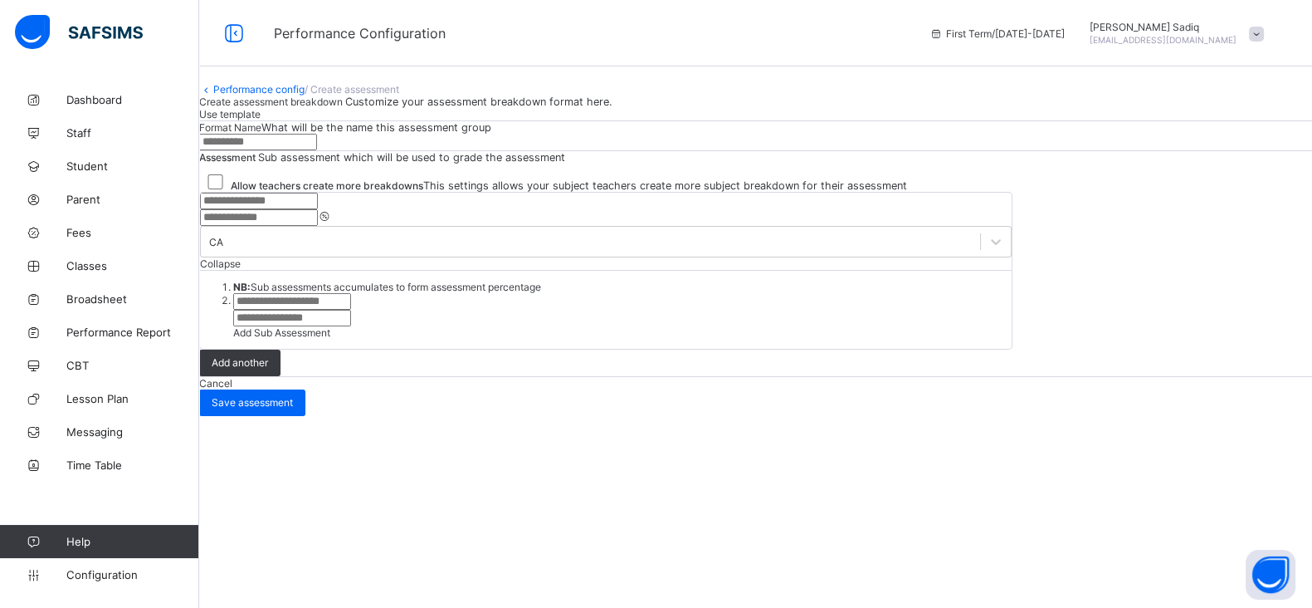
click at [1264, 27] on span at bounding box center [1256, 34] width 15 height 15
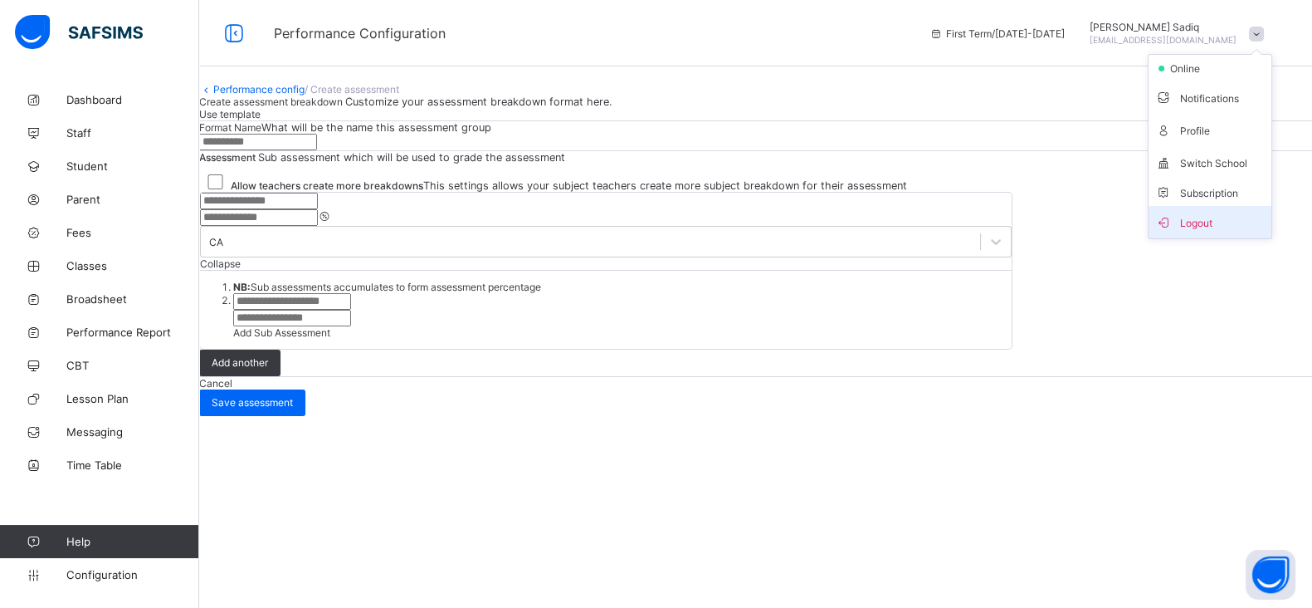
click at [1207, 219] on span "Logout" at bounding box center [1210, 221] width 110 height 19
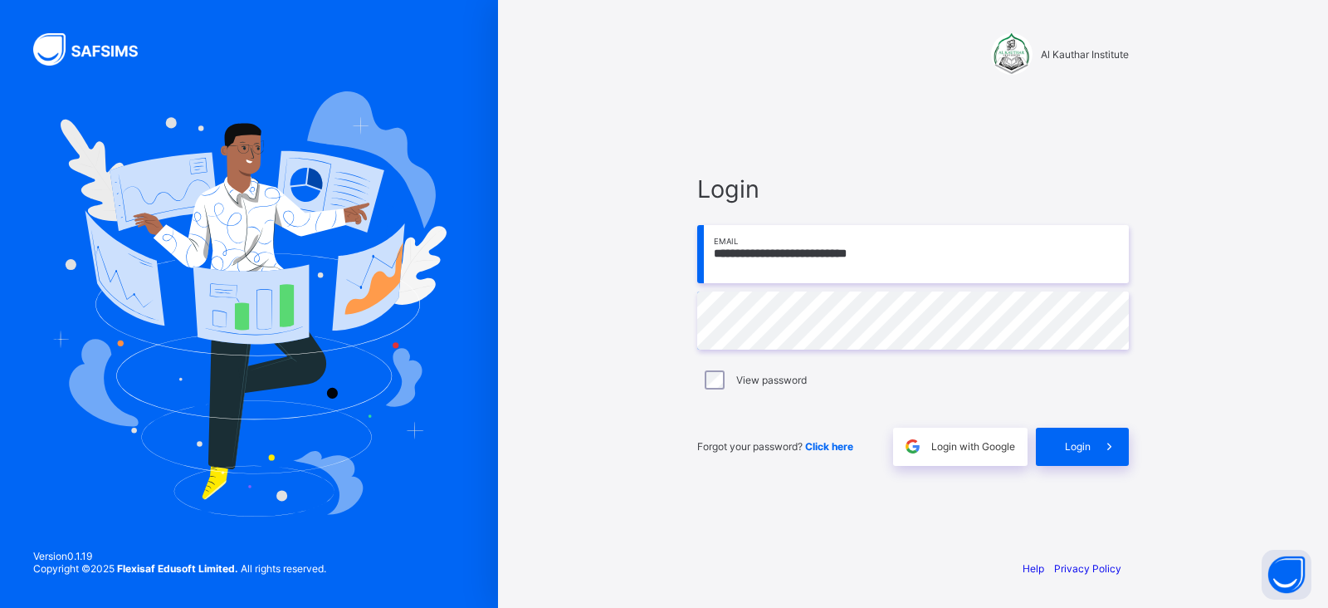
click at [909, 272] on input "**********" at bounding box center [913, 254] width 432 height 58
type input "**********"
click at [1067, 434] on div "Login" at bounding box center [1082, 446] width 93 height 38
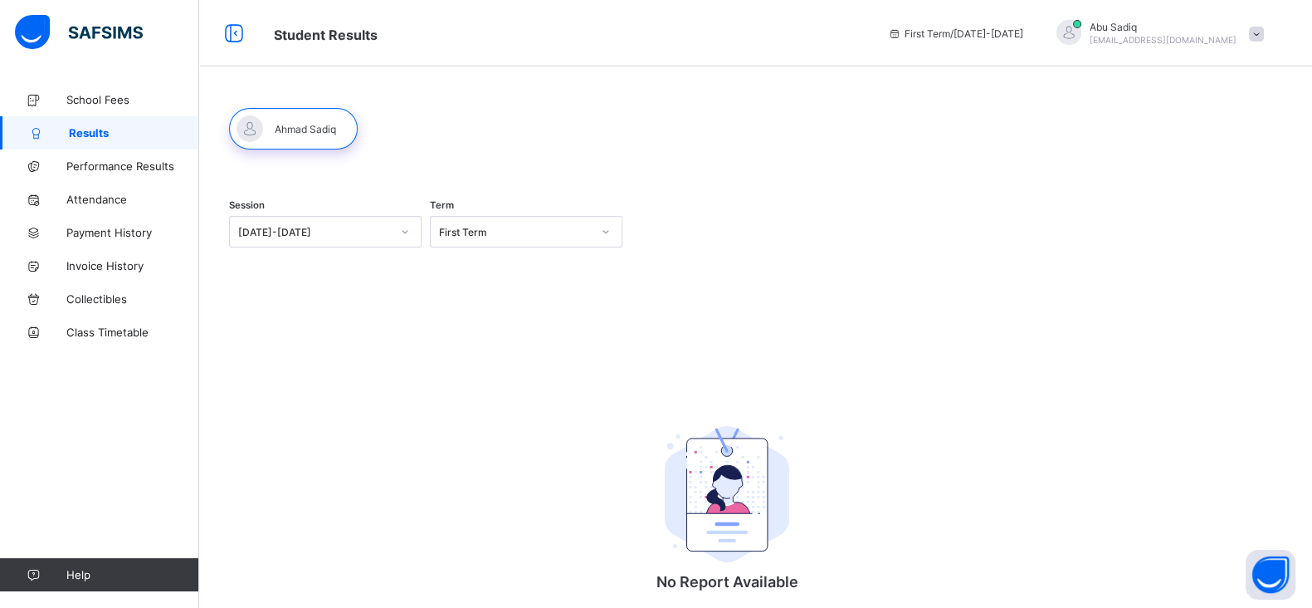
click at [85, 169] on span "Performance Results" at bounding box center [132, 165] width 133 height 13
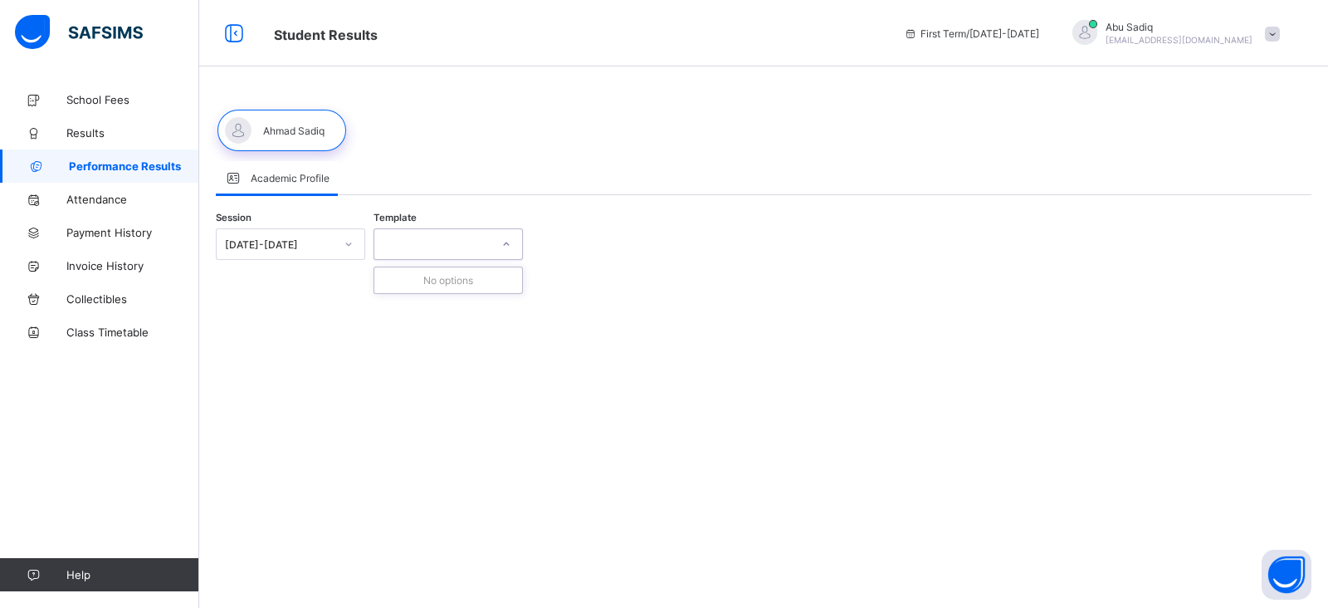
click at [448, 252] on div at bounding box center [432, 243] width 116 height 23
drag, startPoint x: 365, startPoint y: 464, endPoint x: 452, endPoint y: 184, distance: 292.7
click at [452, 184] on div "Academic Profile Academic Profile Session [DATE]-[DATE] Template" at bounding box center [763, 304] width 1129 height 608
click at [452, 184] on div "Academic Profile" at bounding box center [764, 178] width 1096 height 34
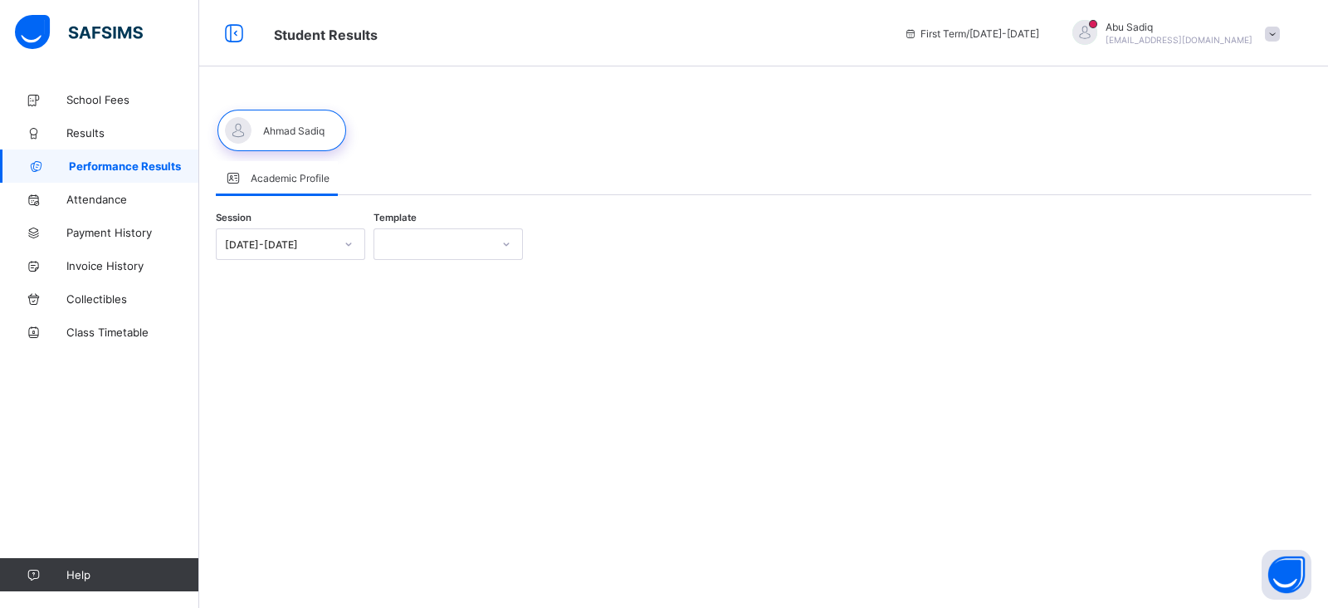
click at [559, 95] on div "Academic Profile Academic Profile Session [DATE]-[DATE] Template" at bounding box center [763, 196] width 1129 height 227
